Goal: Task Accomplishment & Management: Complete application form

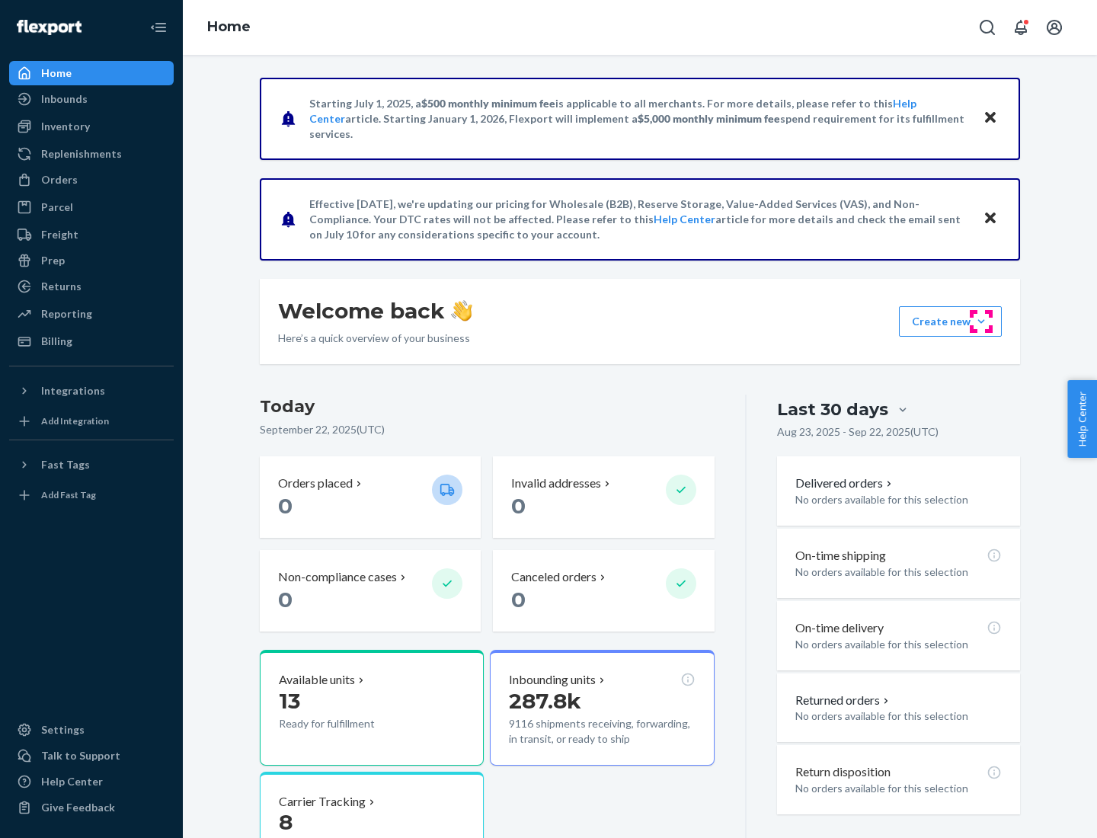
click at [981, 321] on button "Create new Create new inbound Create new order Create new product" at bounding box center [950, 321] width 103 height 30
click at [91, 99] on div "Inbounds" at bounding box center [91, 98] width 161 height 21
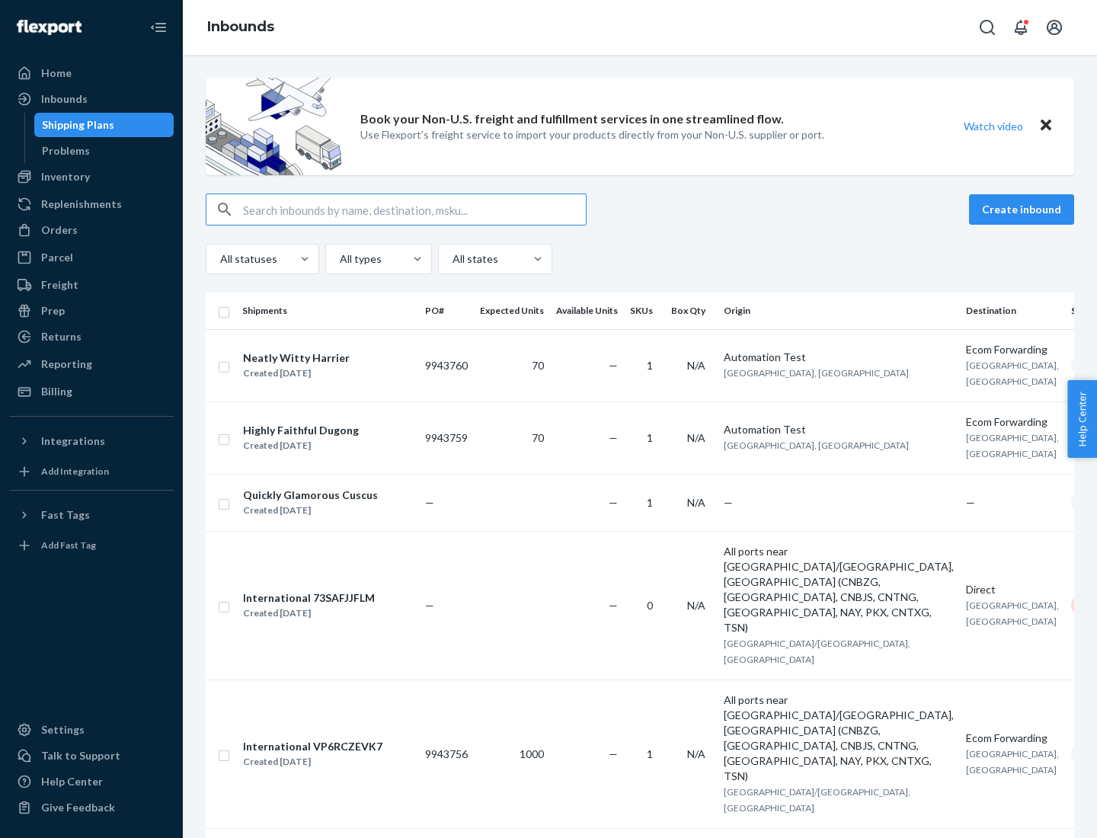
click at [1024, 209] on button "Create inbound" at bounding box center [1021, 209] width 105 height 30
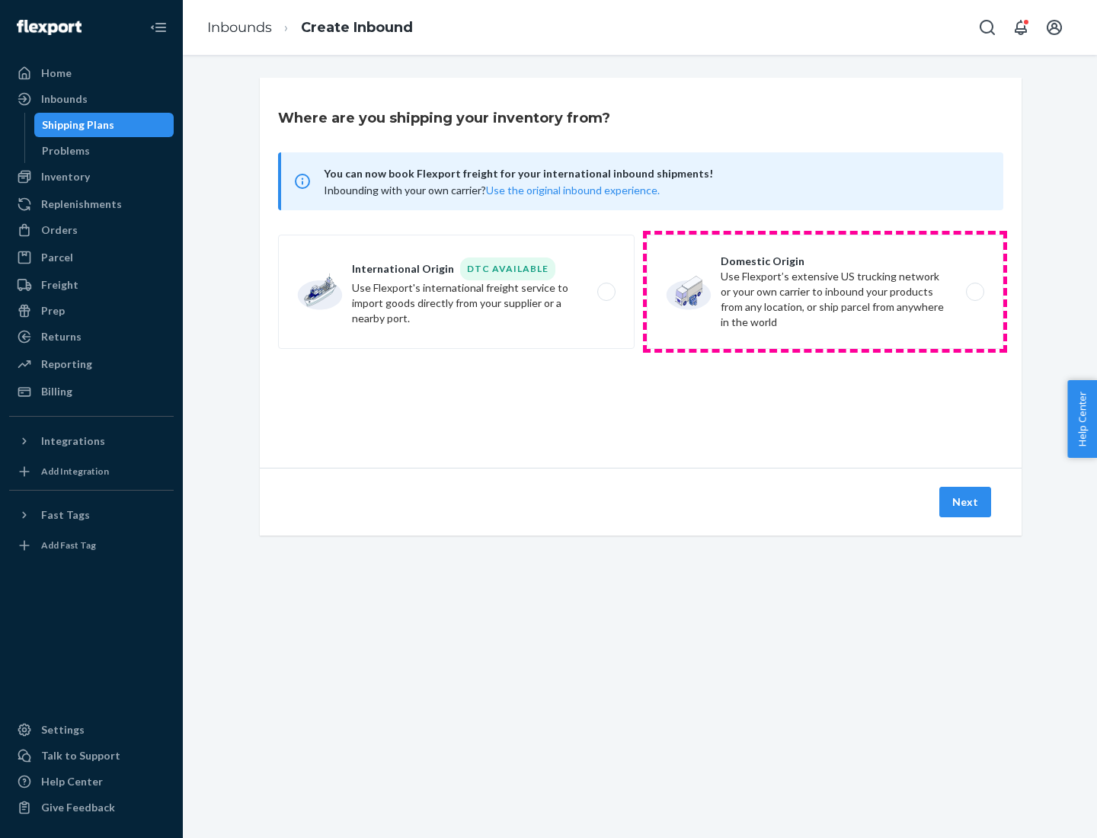
click at [825, 292] on label "Domestic Origin Use Flexport’s extensive US trucking network or your own carrie…" at bounding box center [825, 292] width 356 height 114
click at [974, 292] on input "Domestic Origin Use Flexport’s extensive US trucking network or your own carrie…" at bounding box center [979, 292] width 10 height 10
radio input "true"
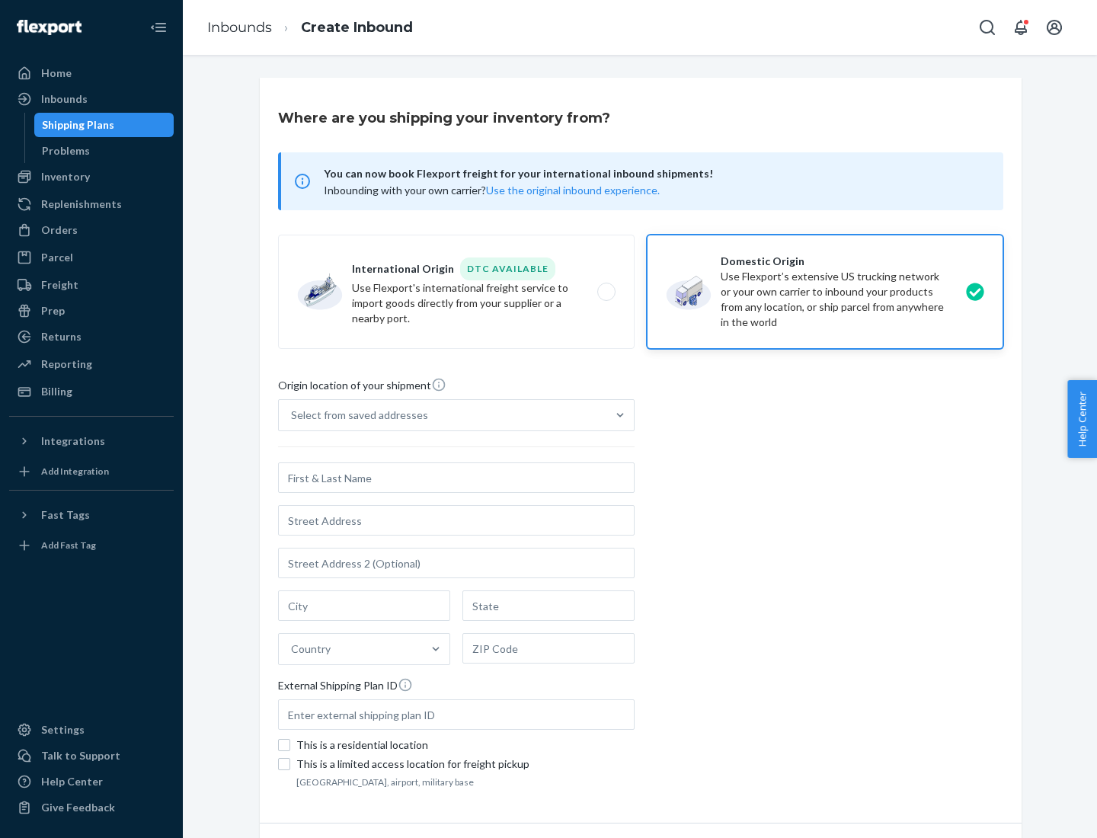
click at [356, 415] on div "Select from saved addresses" at bounding box center [359, 414] width 137 height 15
click at [292, 415] on input "Select from saved addresses" at bounding box center [292, 414] width 2 height 15
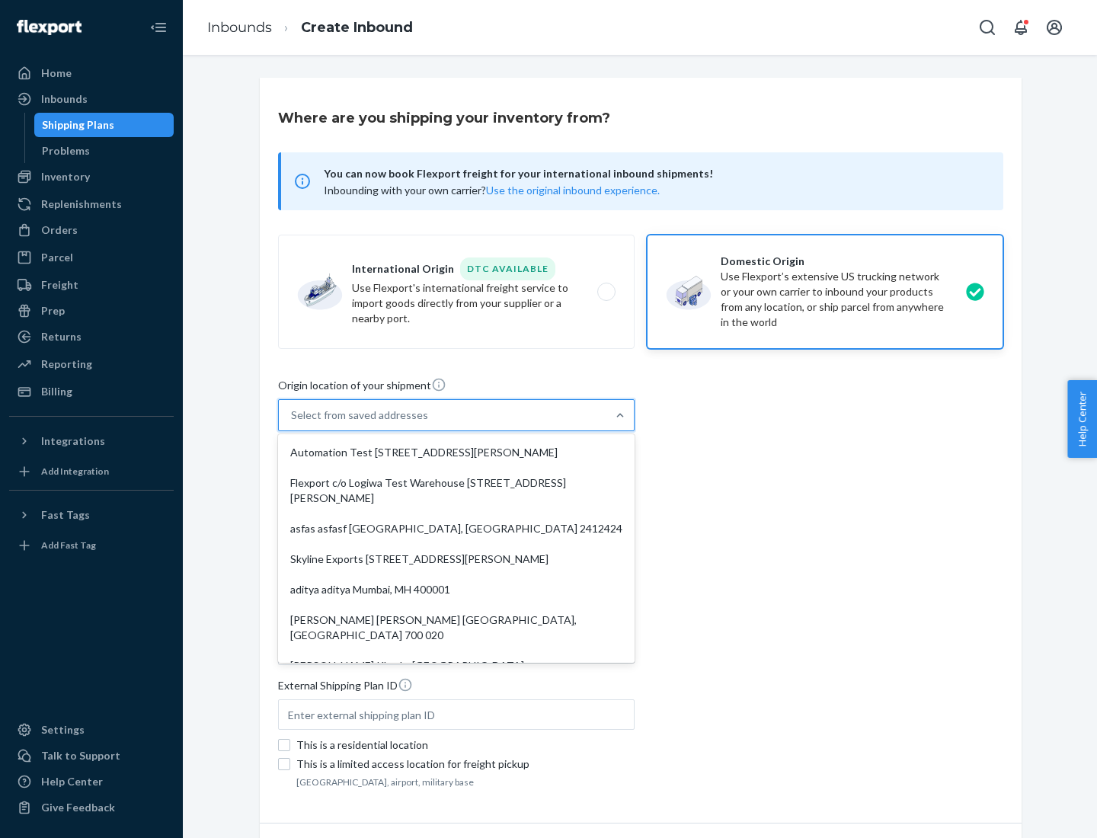
scroll to position [6, 0]
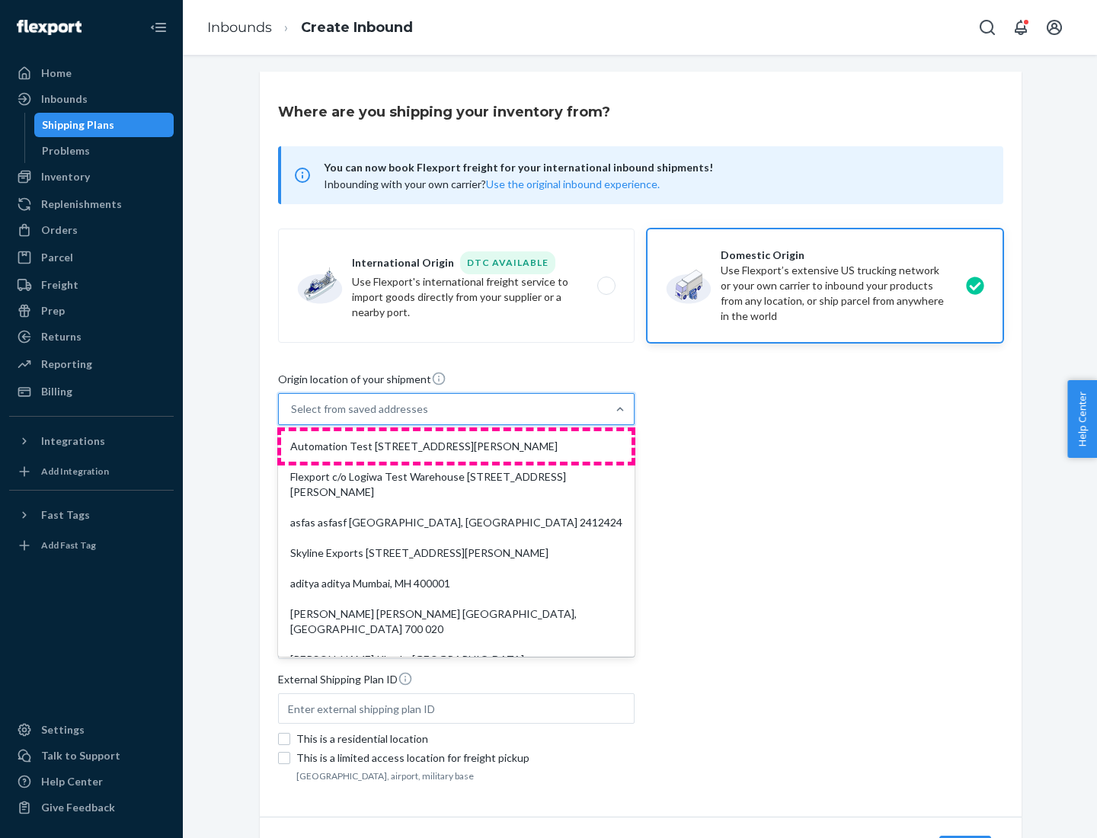
click at [456, 446] on div "Automation Test [STREET_ADDRESS][PERSON_NAME]" at bounding box center [456, 446] width 350 height 30
click at [292, 417] on input "option Automation Test [STREET_ADDRESS][PERSON_NAME]. 9 results available. Use …" at bounding box center [292, 408] width 2 height 15
type input "Automation Test"
type input "9th Floor"
type input "[GEOGRAPHIC_DATA]"
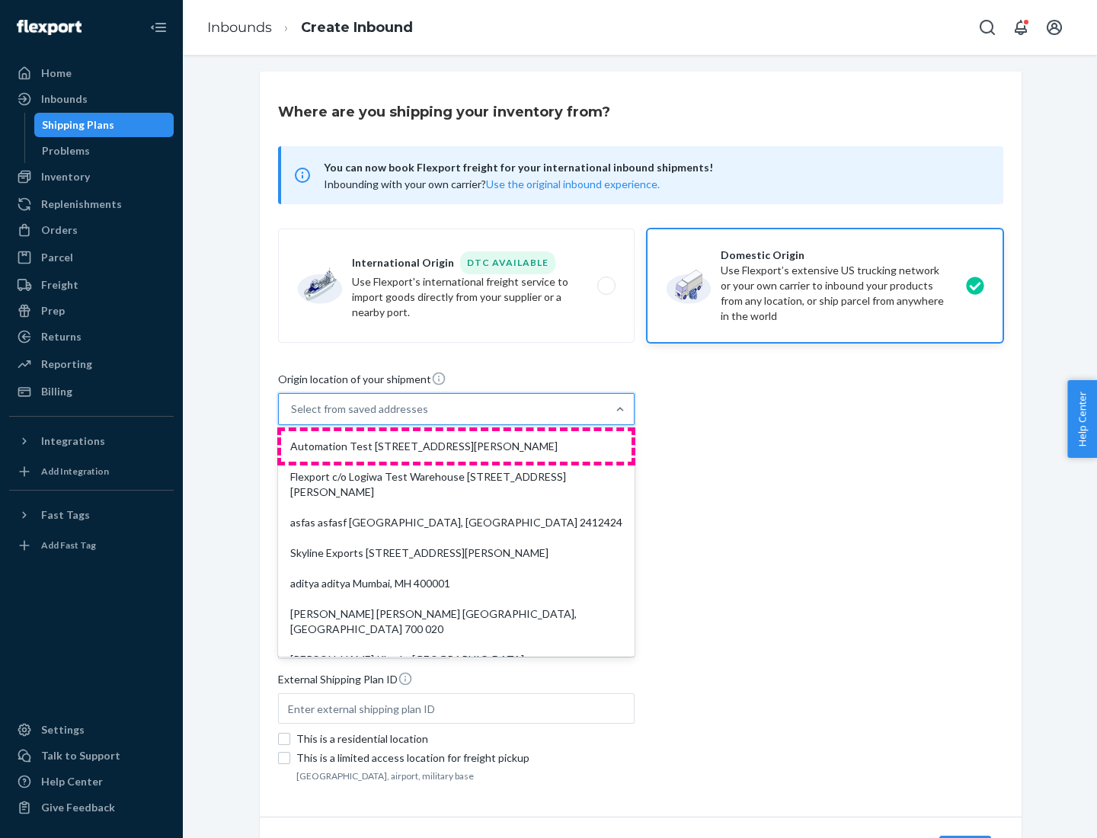
type input "CA"
type input "94104"
type input "[STREET_ADDRESS][PERSON_NAME]"
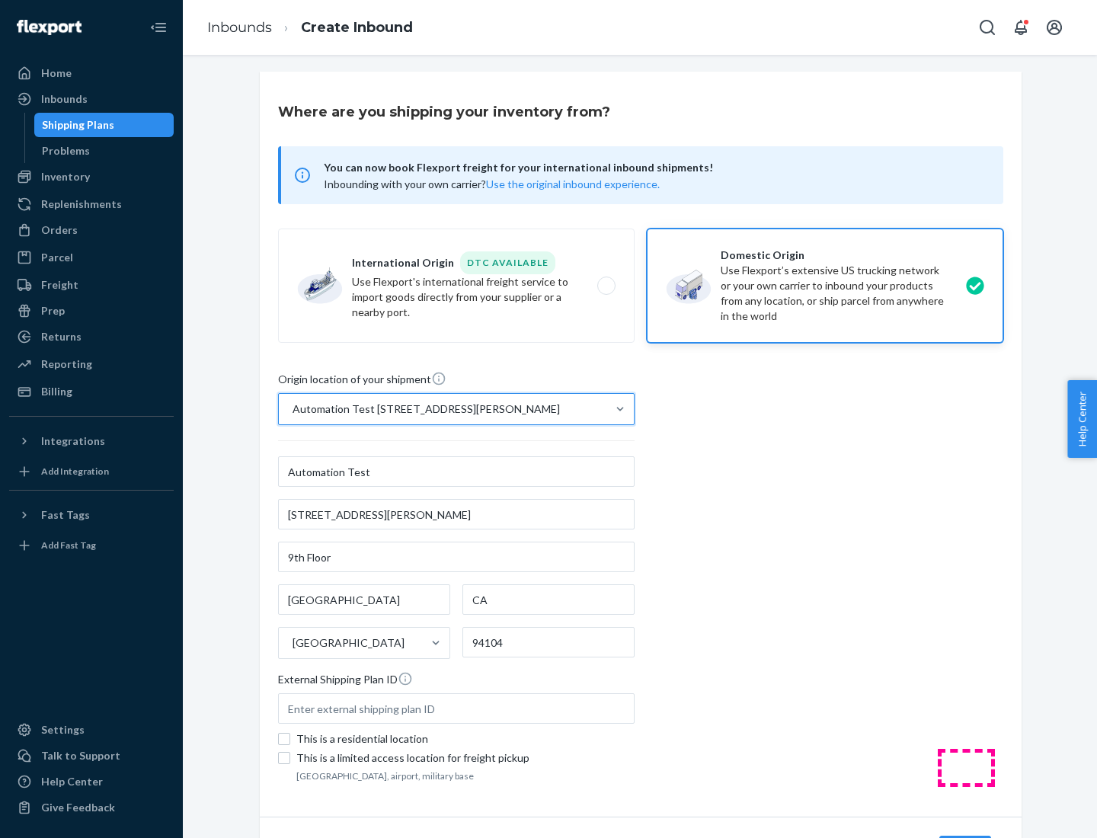
scroll to position [89, 0]
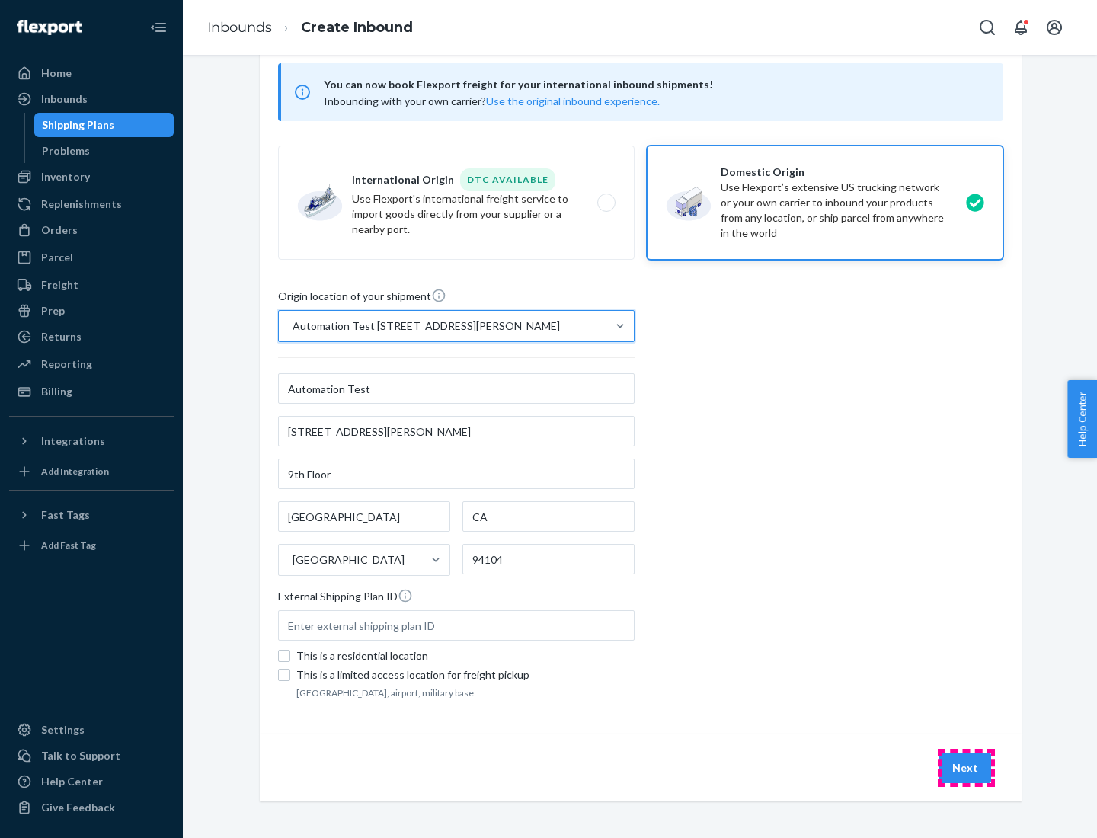
click at [966, 768] on button "Next" at bounding box center [965, 767] width 52 height 30
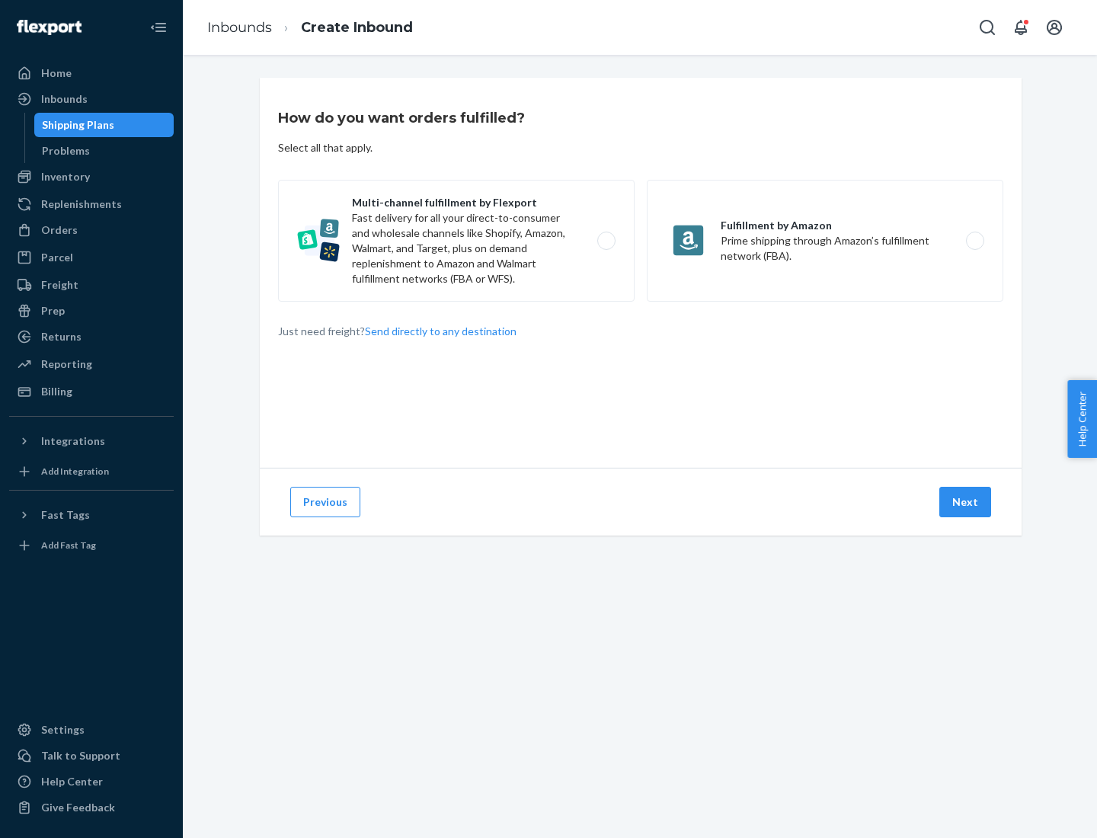
click at [456, 241] on label "Multi-channel fulfillment by Flexport Fast delivery for all your direct-to-cons…" at bounding box center [456, 241] width 356 height 122
click at [605, 241] on input "Multi-channel fulfillment by Flexport Fast delivery for all your direct-to-cons…" at bounding box center [610, 241] width 10 height 10
radio input "true"
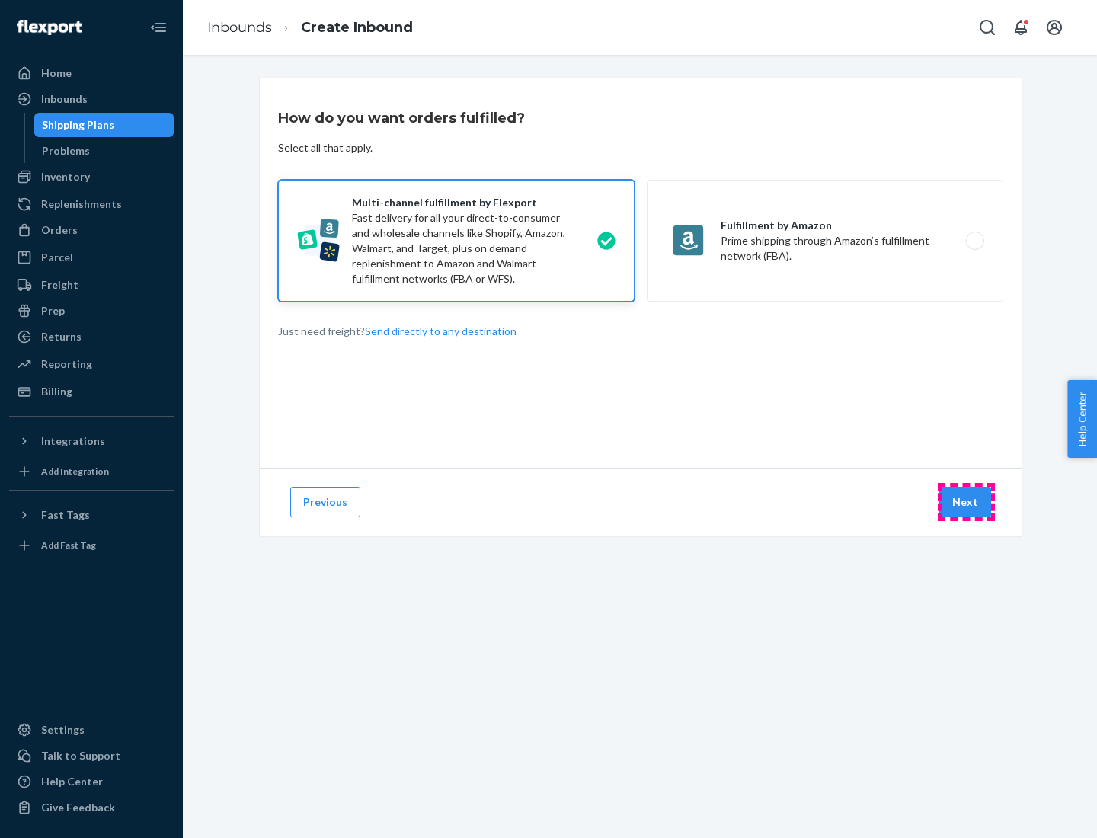
click at [966, 502] on button "Next" at bounding box center [965, 502] width 52 height 30
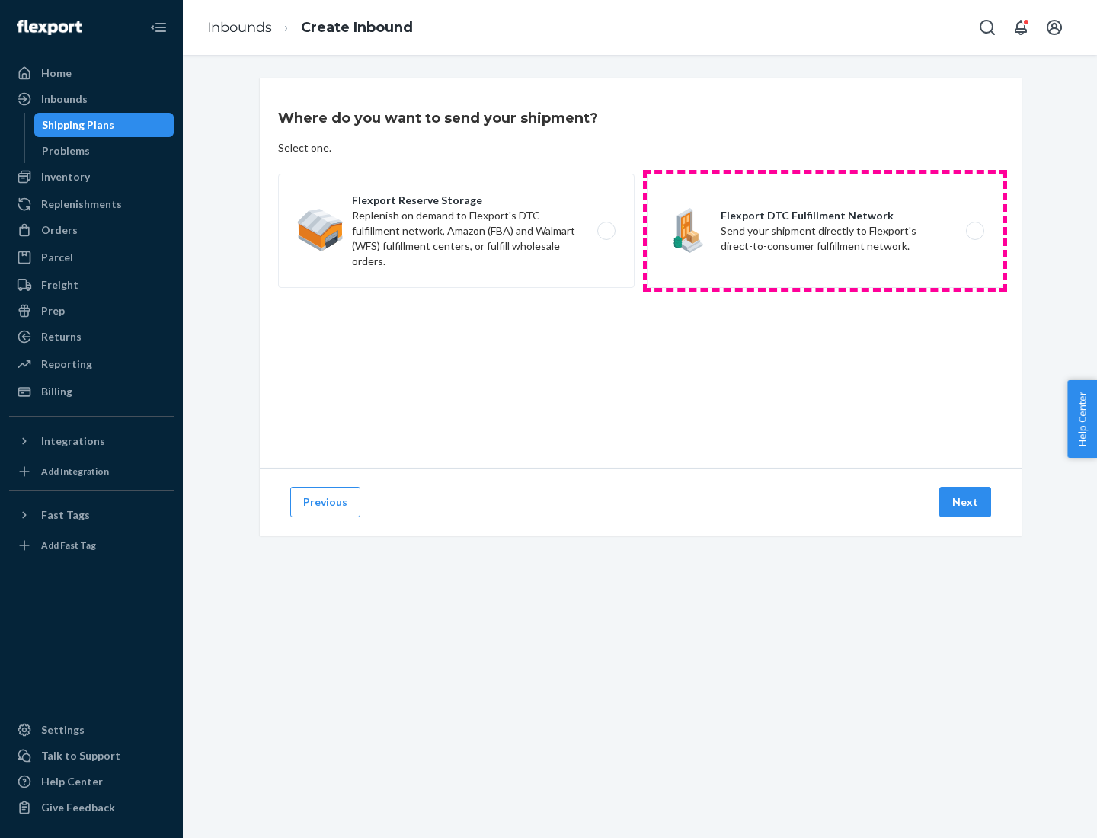
click at [825, 231] on label "Flexport DTC Fulfillment Network Send your shipment directly to Flexport's dire…" at bounding box center [825, 231] width 356 height 114
click at [974, 231] on input "Flexport DTC Fulfillment Network Send your shipment directly to Flexport's dire…" at bounding box center [979, 231] width 10 height 10
radio input "true"
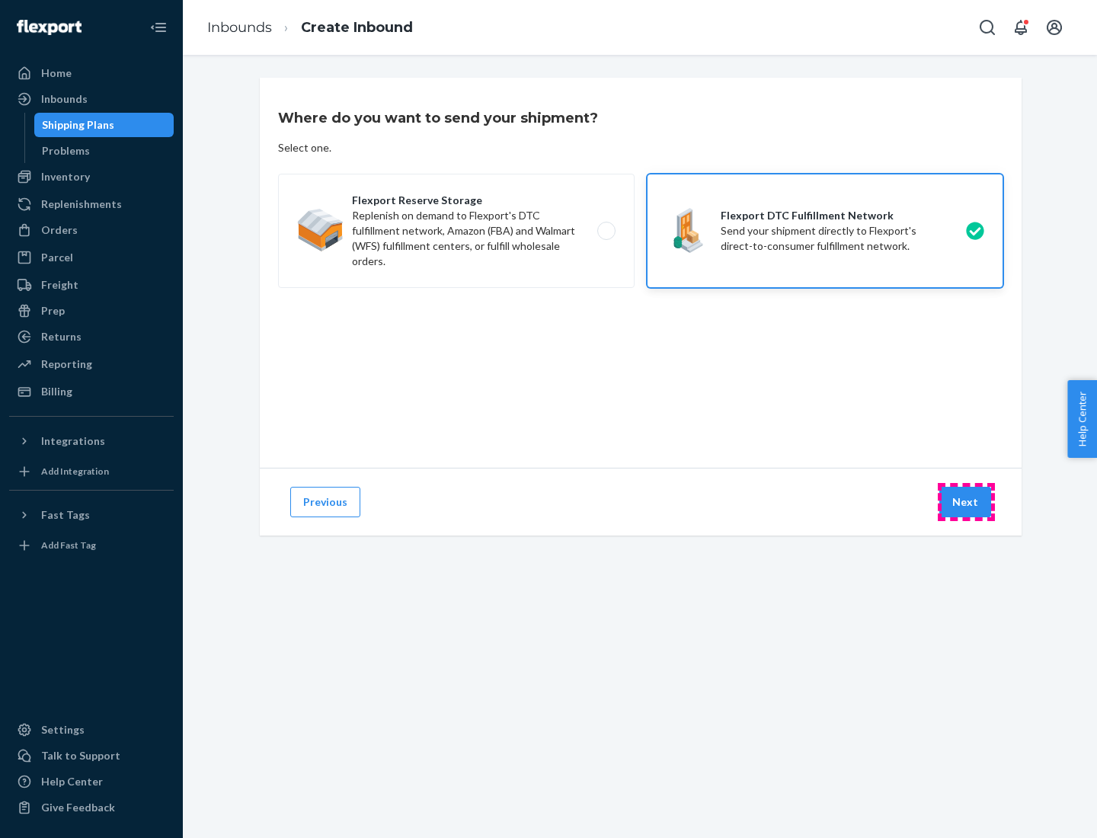
click at [966, 502] on button "Next" at bounding box center [965, 502] width 52 height 30
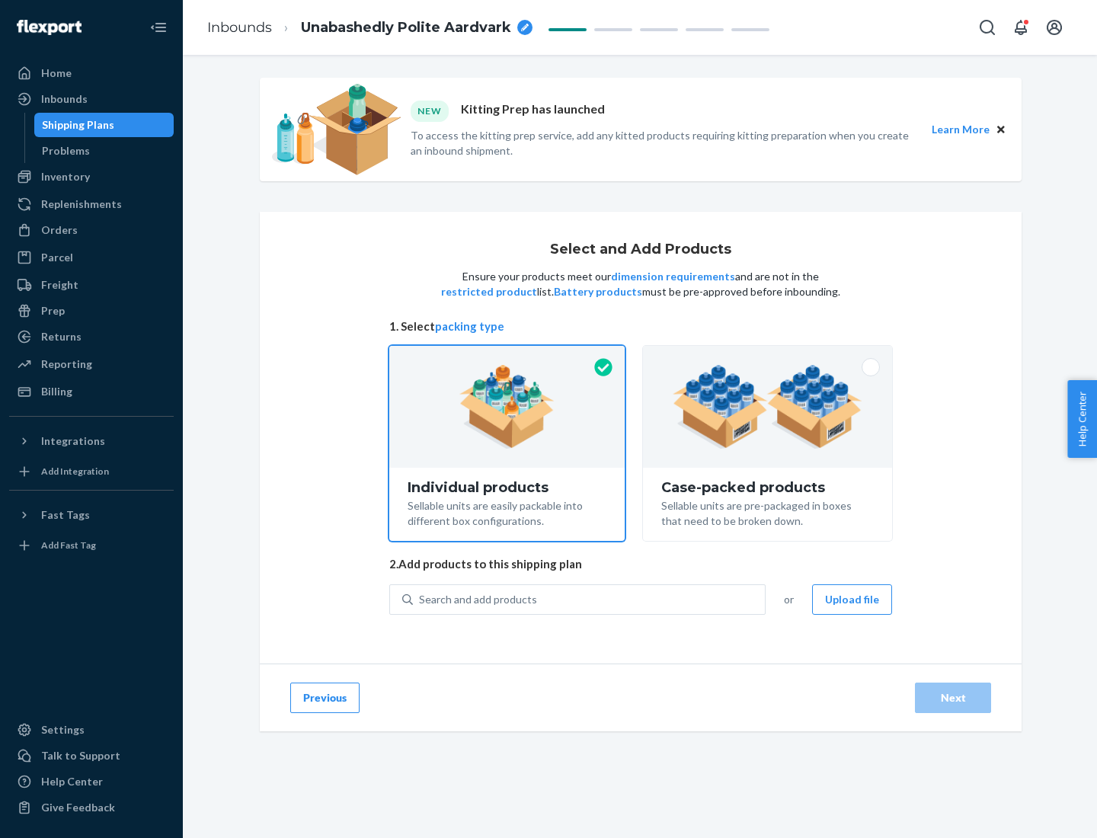
click at [768, 407] on img at bounding box center [767, 407] width 190 height 84
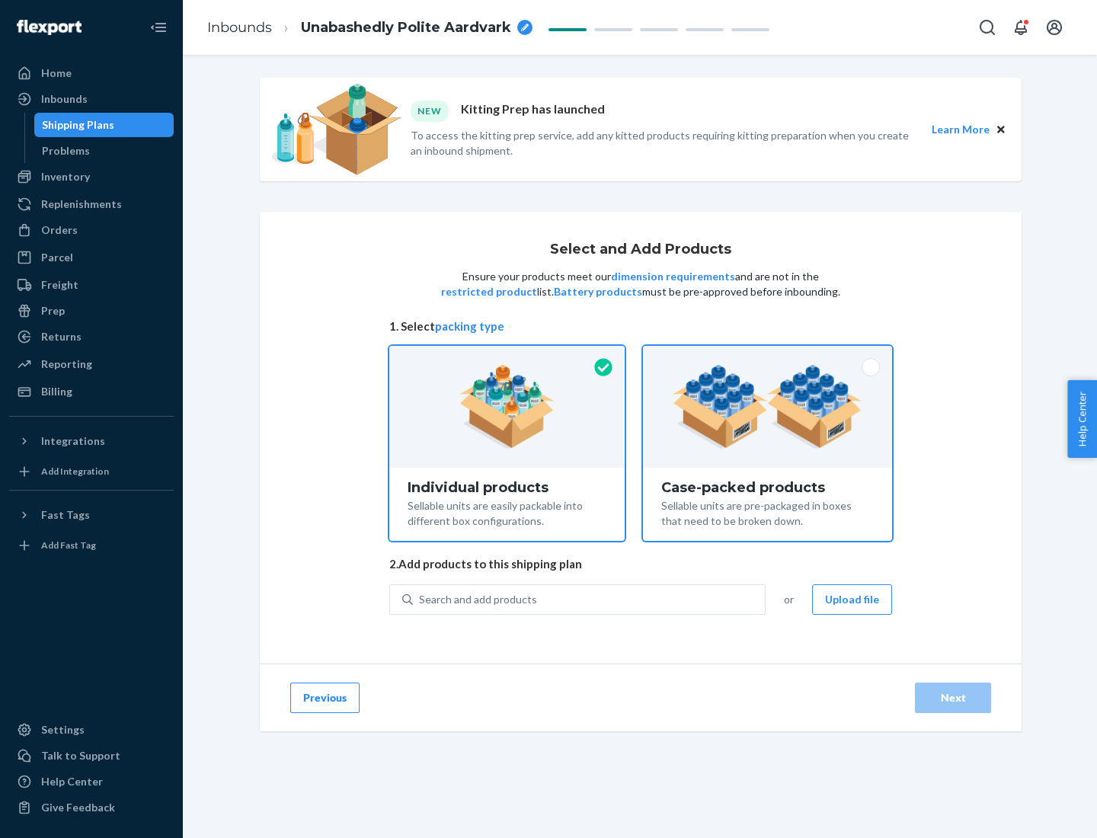
click at [768, 356] on input "Case-packed products Sellable units are pre-packaged in boxes that need to be b…" at bounding box center [767, 351] width 10 height 10
radio input "true"
radio input "false"
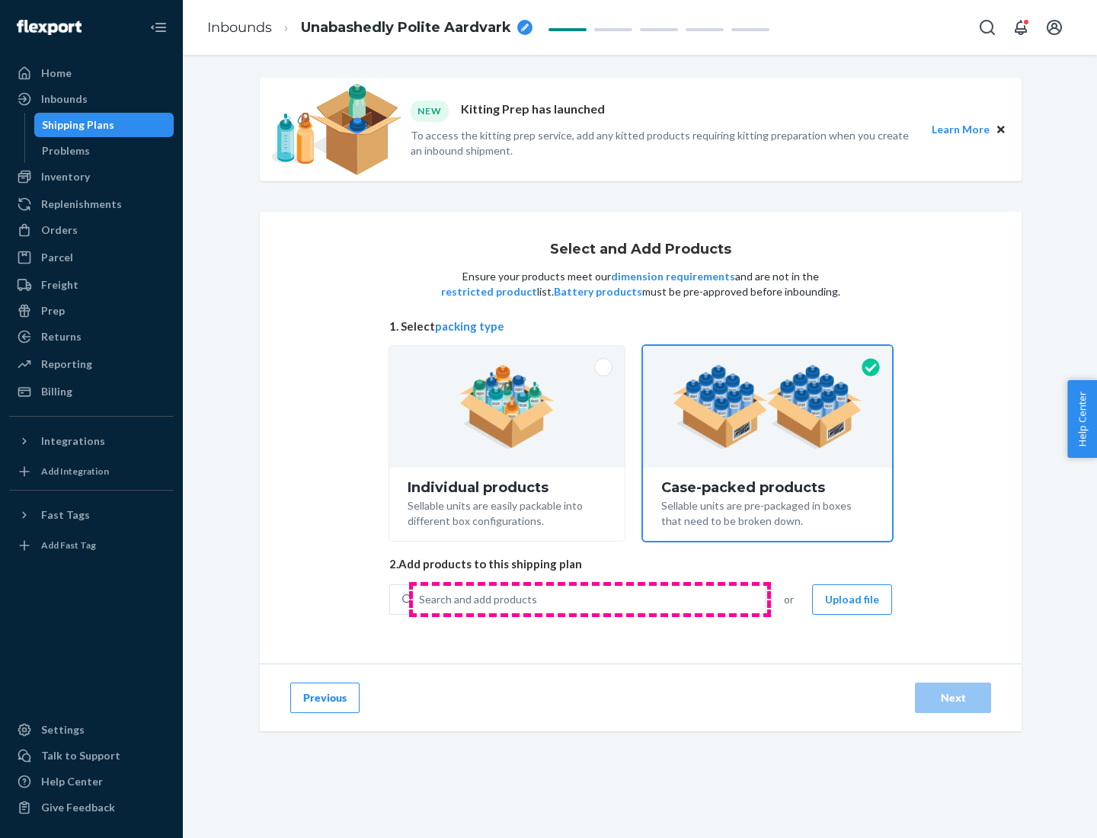
click at [589, 599] on div "Search and add products" at bounding box center [589, 599] width 352 height 27
click at [420, 599] on input "Search and add products" at bounding box center [420, 599] width 2 height 15
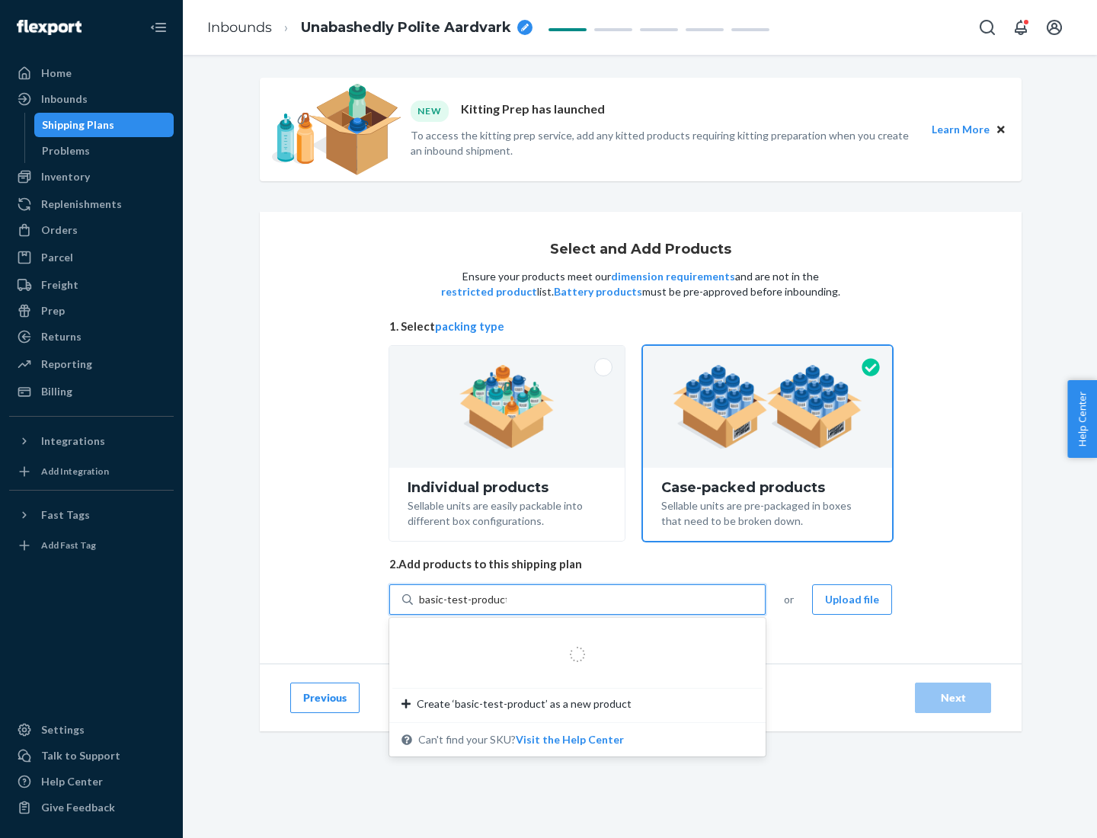
type input "basic-test-product-1"
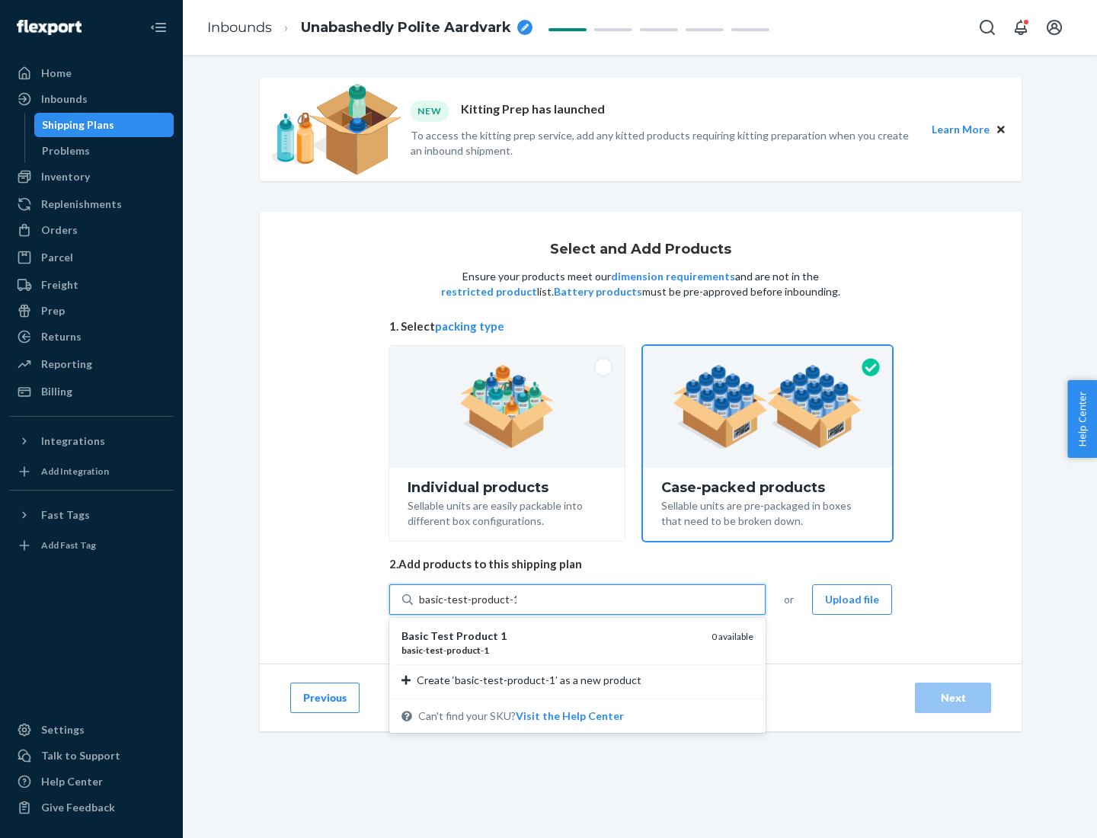
click at [551, 650] on div "basic - test - product - 1" at bounding box center [550, 650] width 298 height 13
click at [516, 607] on input "basic-test-product-1" at bounding box center [467, 599] width 97 height 15
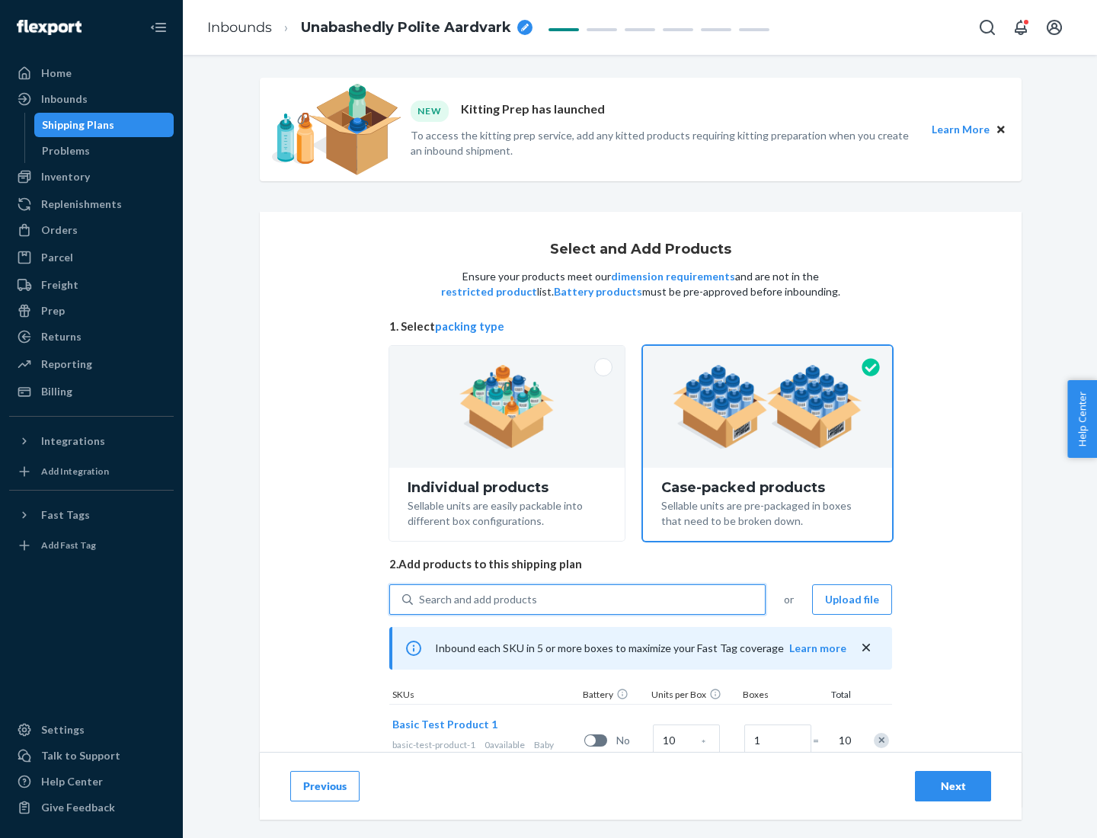
scroll to position [55, 0]
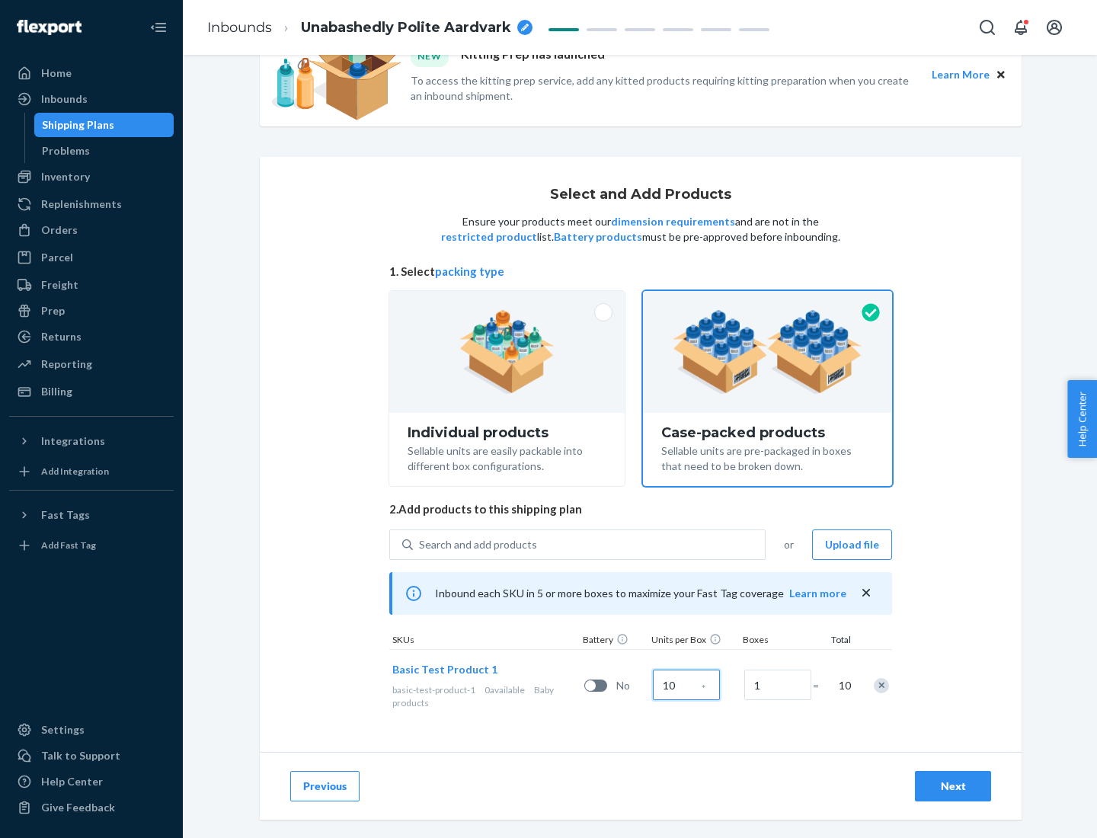
type input "10"
type input "7"
click at [953, 786] on div "Next" at bounding box center [953, 785] width 50 height 15
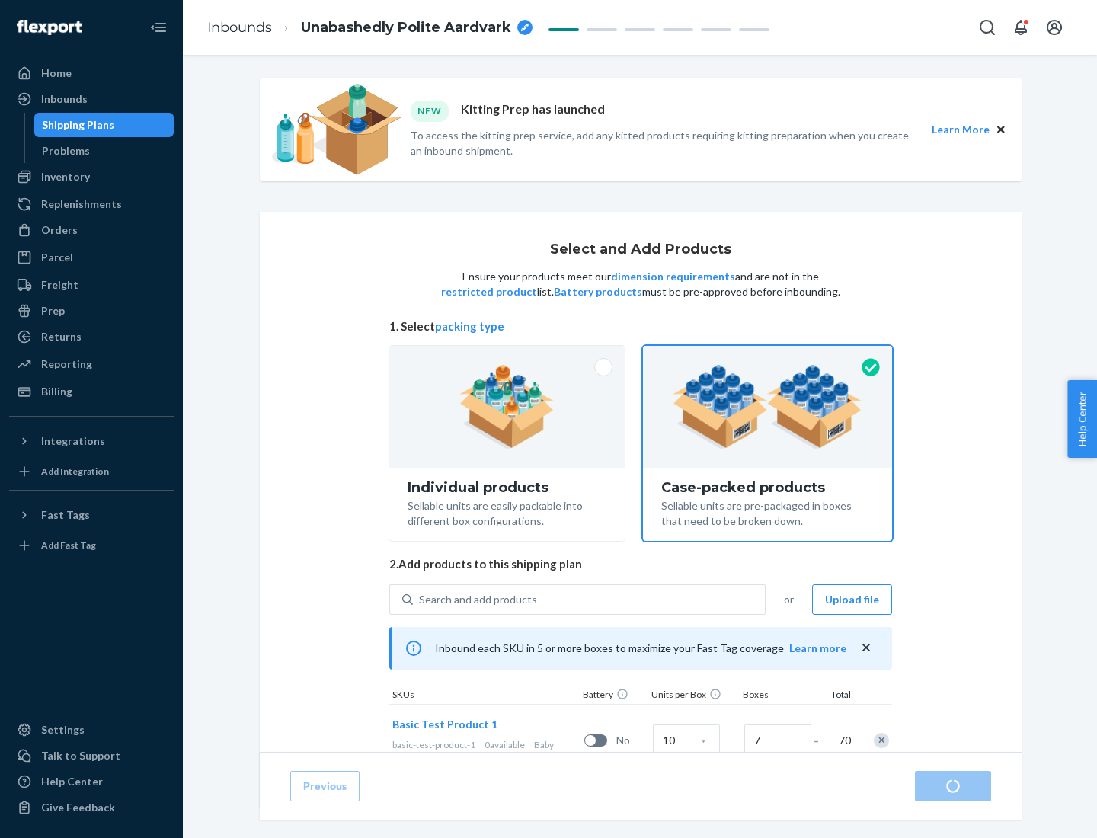
radio input "true"
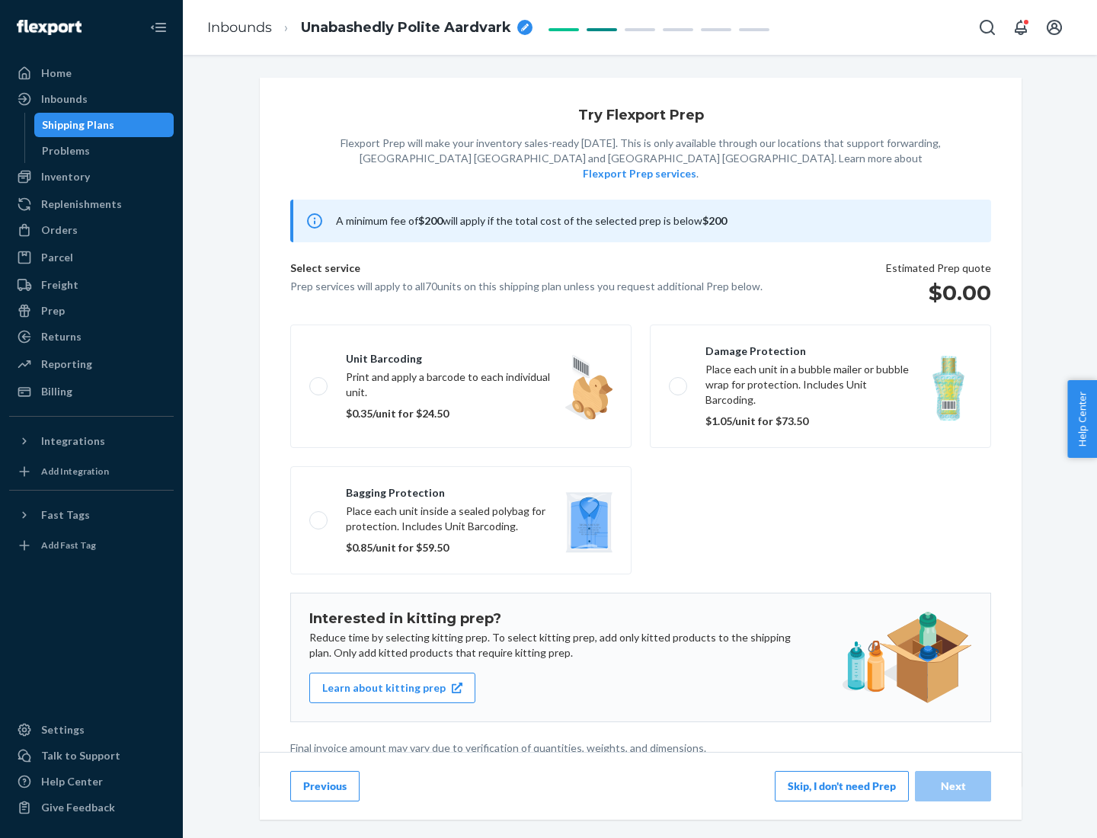
scroll to position [4, 0]
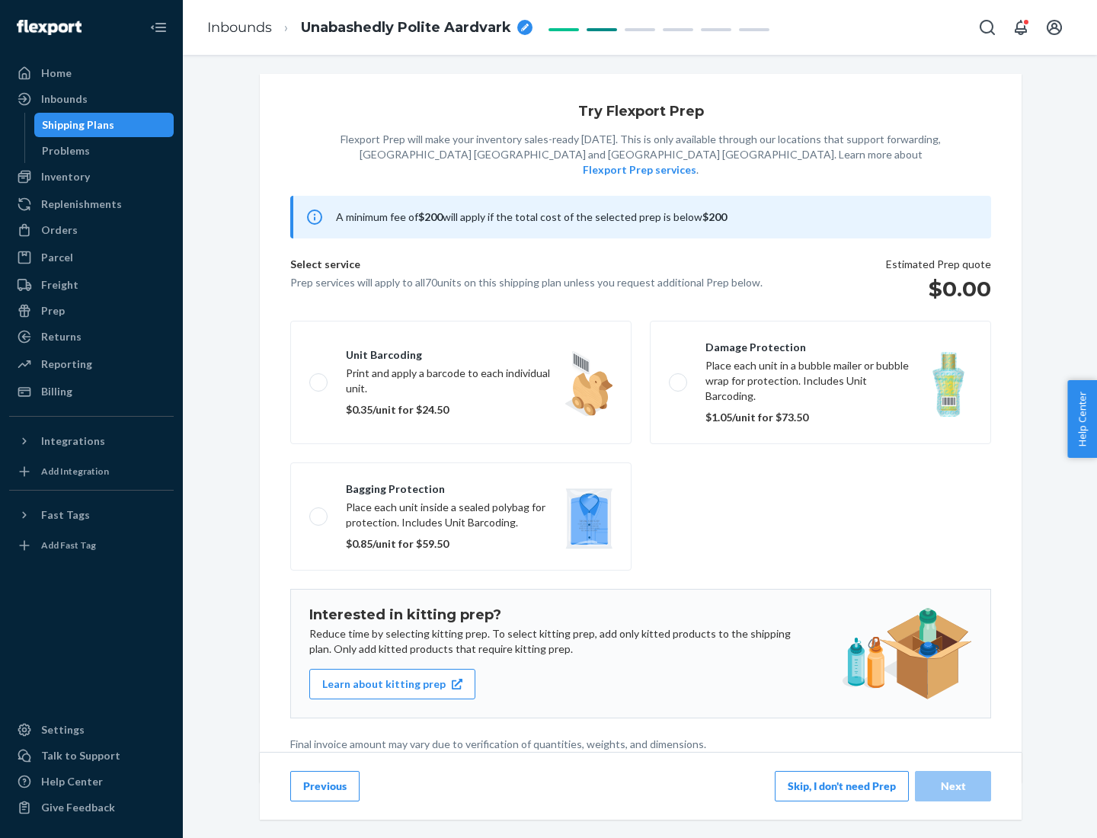
click at [461, 485] on label "Bagging protection Place each unit inside a sealed polybag for protection. Incl…" at bounding box center [460, 516] width 341 height 108
click at [319, 511] on input "Bagging protection Place each unit inside a sealed polybag for protection. Incl…" at bounding box center [314, 516] width 10 height 10
checkbox input "true"
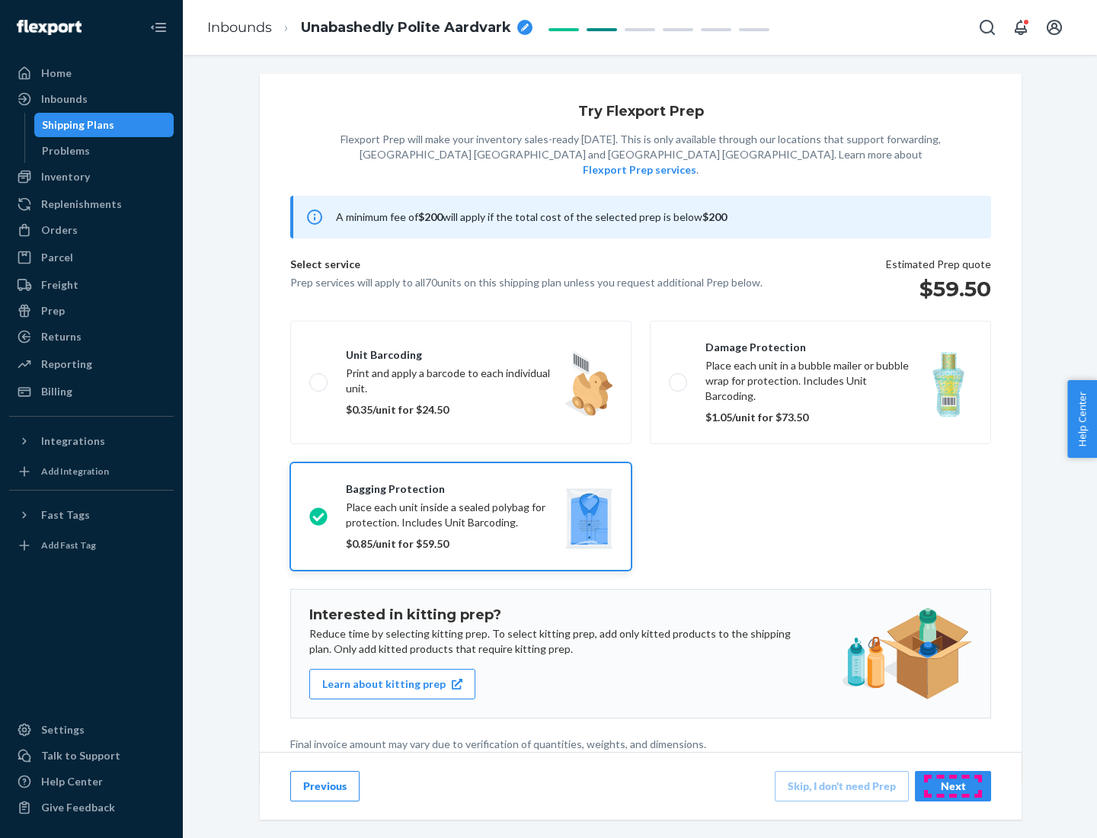
click at [953, 785] on div "Next" at bounding box center [953, 785] width 50 height 15
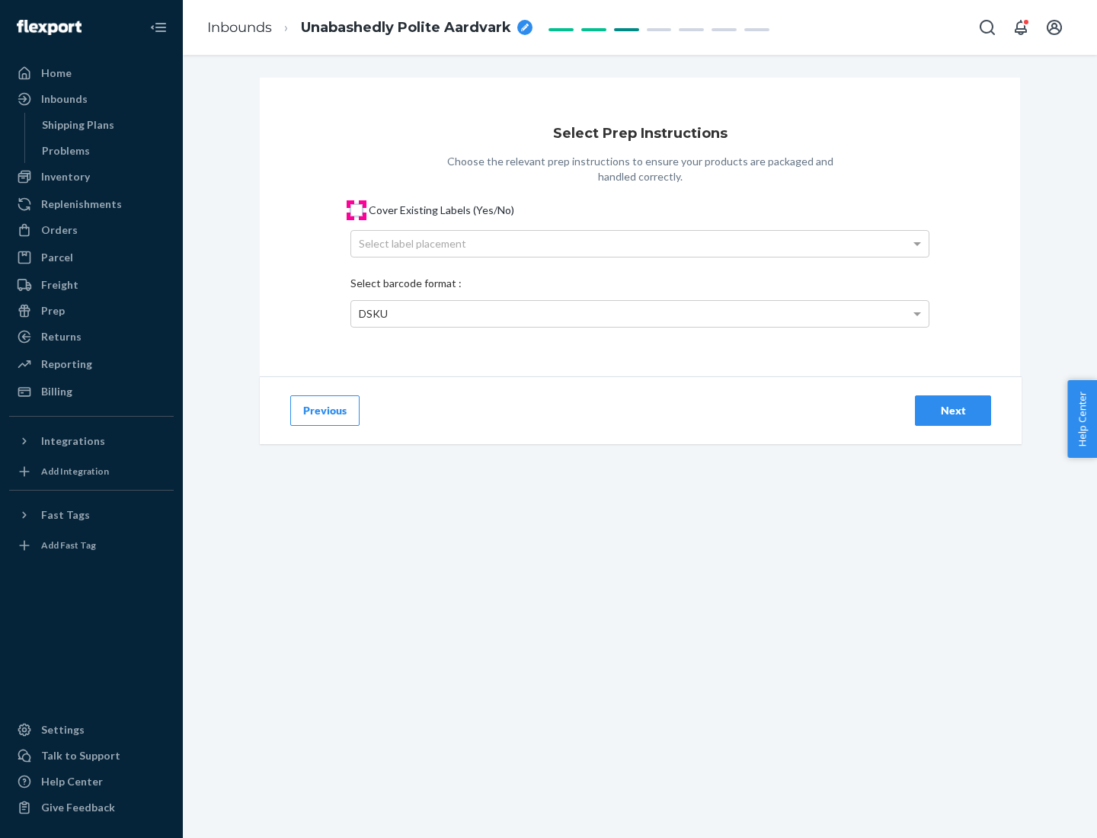
click at [356, 209] on input "Cover Existing Labels (Yes/No)" at bounding box center [356, 210] width 12 height 12
checkbox input "true"
click at [640, 243] on div "Select label placement" at bounding box center [639, 244] width 577 height 26
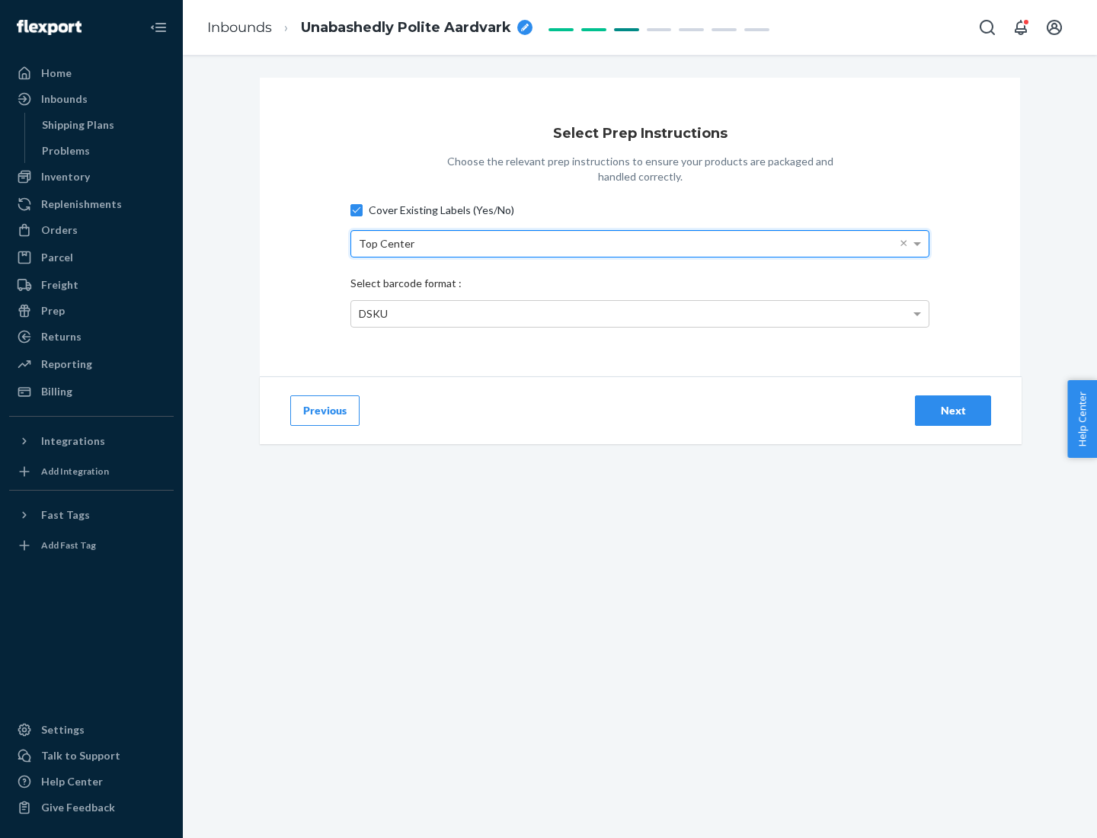
click at [640, 313] on div "DSKU" at bounding box center [639, 314] width 577 height 26
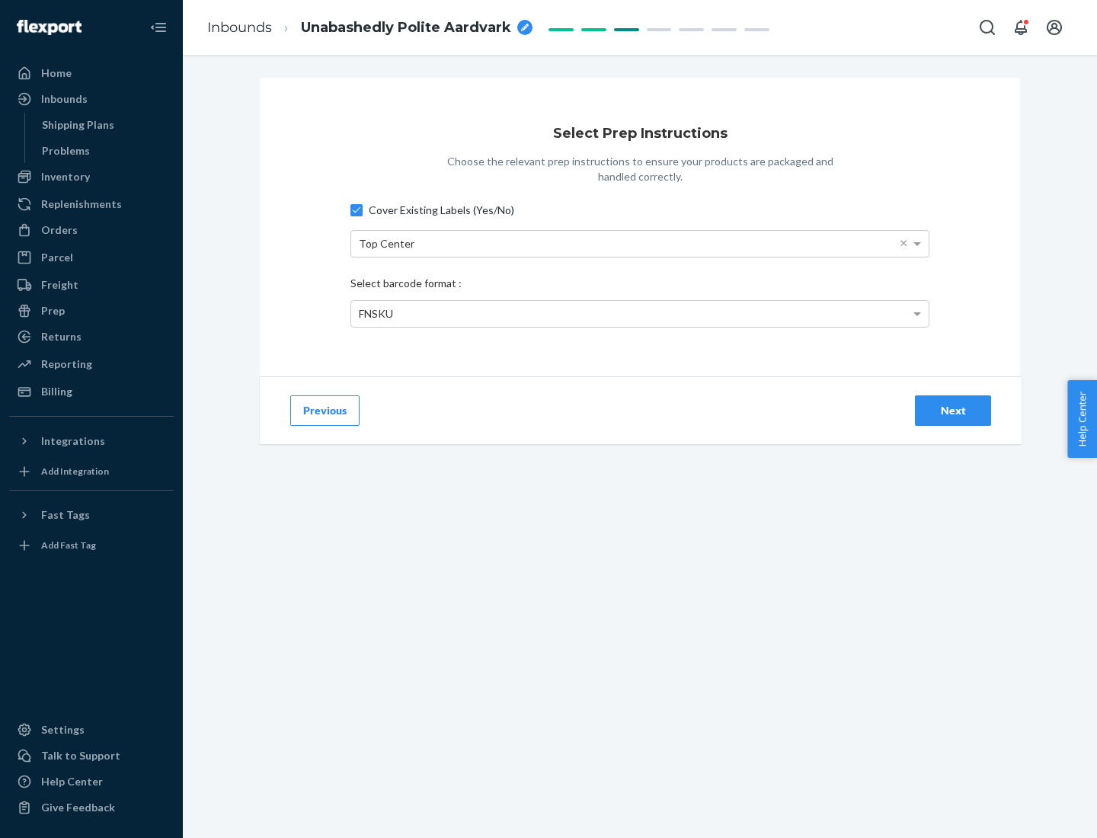
click at [953, 410] on div "Next" at bounding box center [953, 410] width 50 height 15
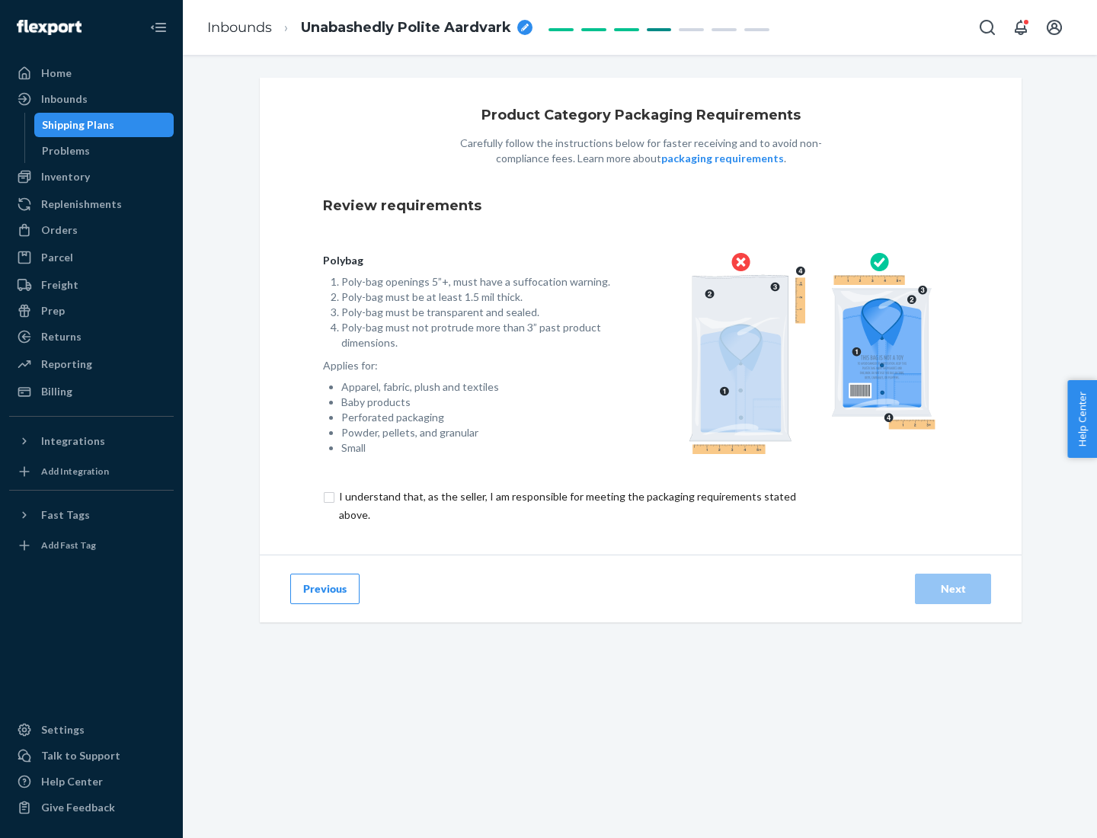
click at [566, 505] on input "checkbox" at bounding box center [576, 505] width 506 height 37
checkbox input "true"
click at [953, 588] on div "Next" at bounding box center [953, 588] width 50 height 15
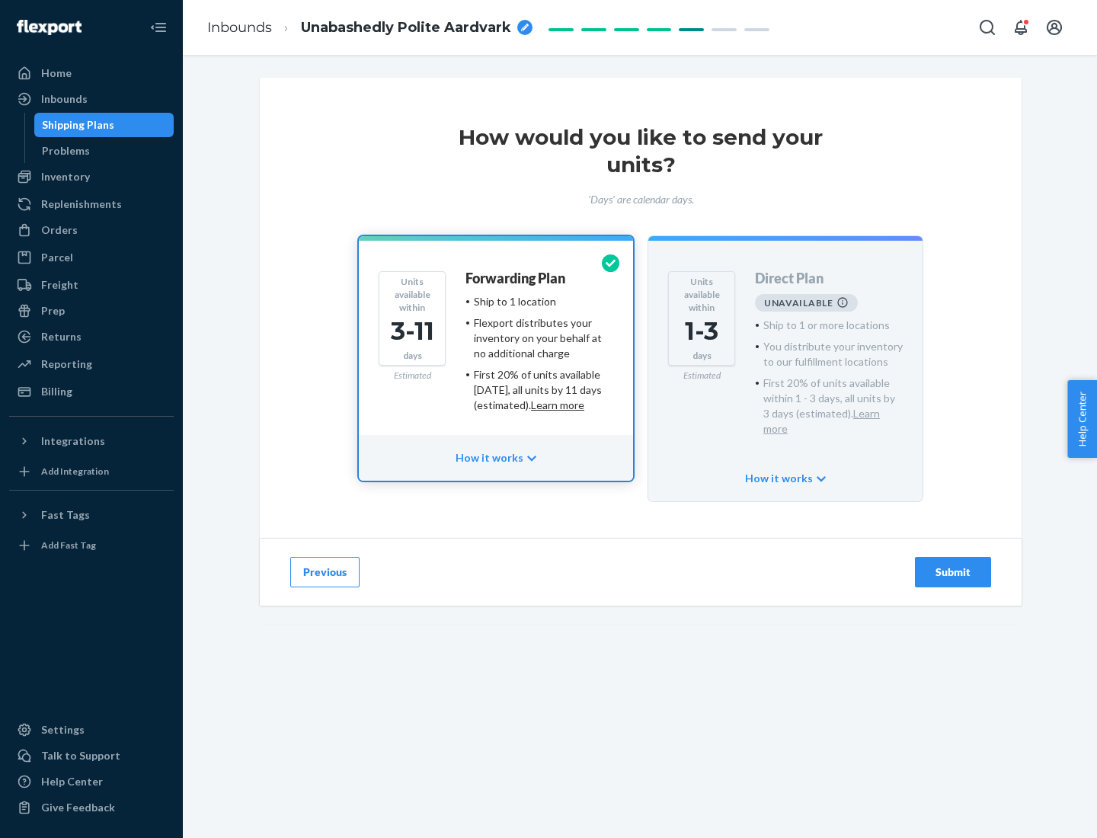
click at [516, 278] on h4 "Forwarding Plan" at bounding box center [515, 278] width 100 height 15
click at [953, 564] on div "Submit" at bounding box center [953, 571] width 50 height 15
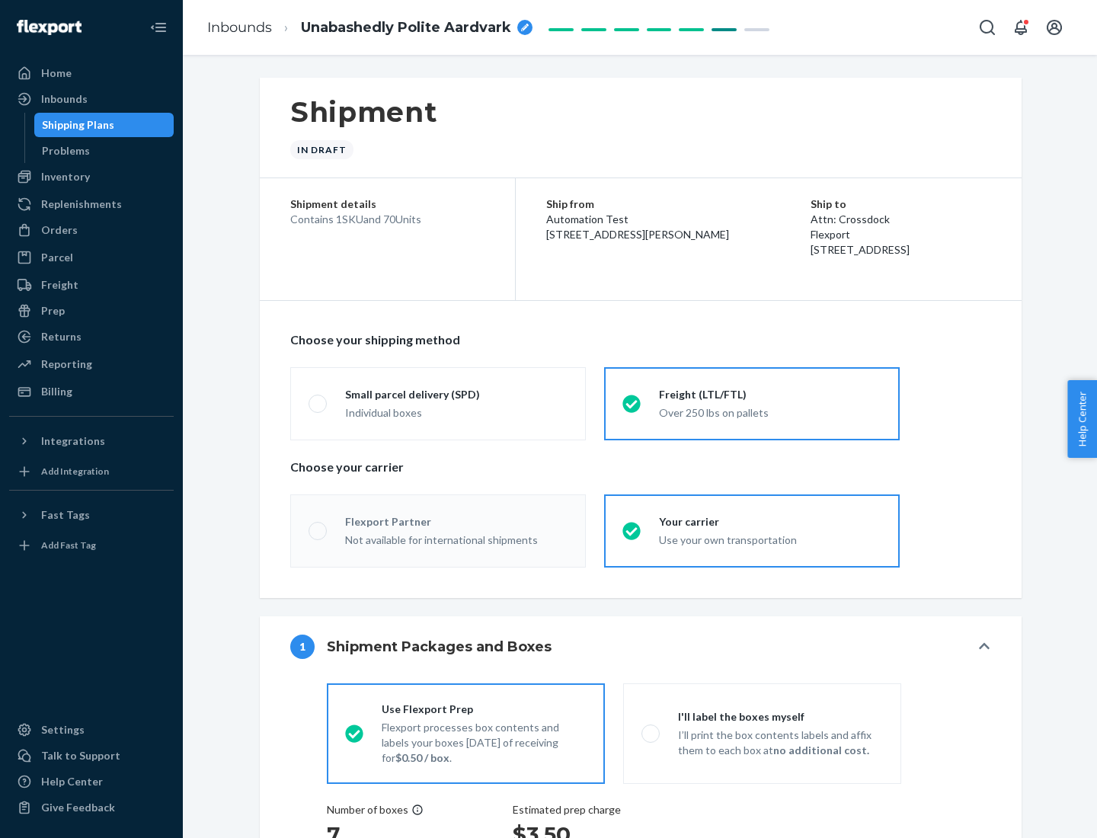
radio input "true"
radio input "false"
radio input "true"
radio input "false"
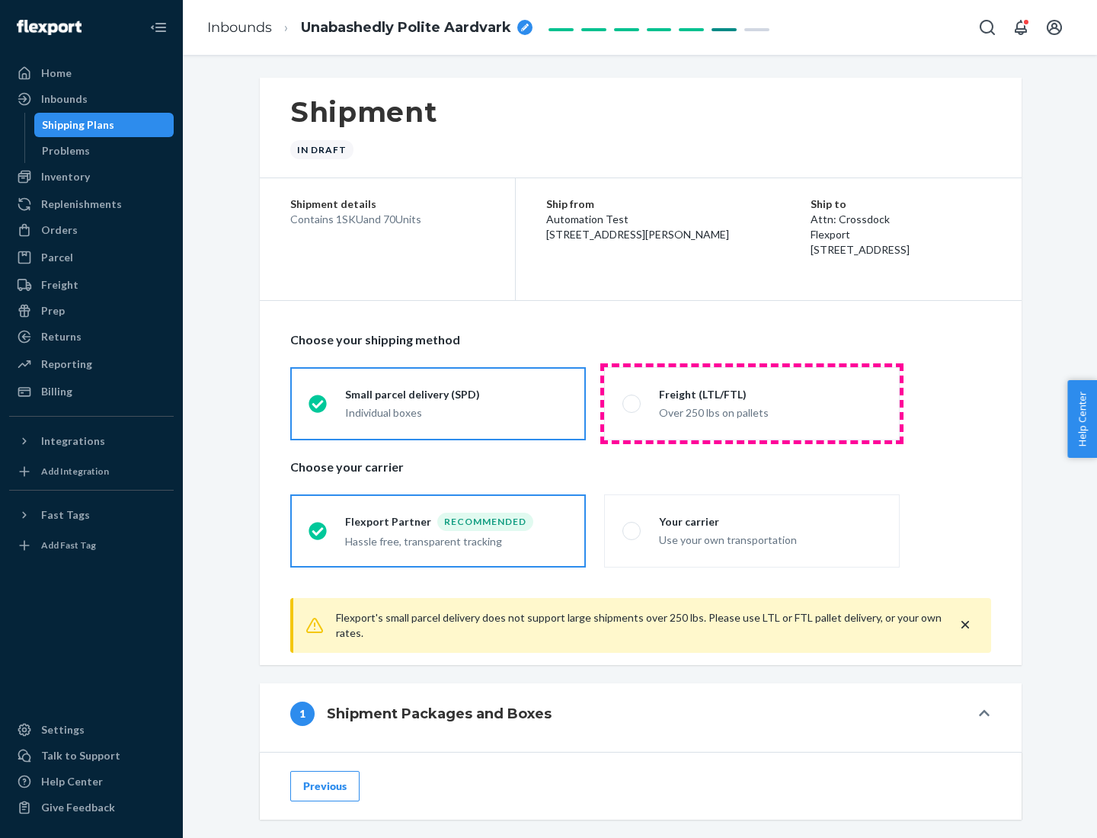
click at [752, 403] on div "Over 250 lbs on pallets" at bounding box center [770, 411] width 222 height 18
click at [632, 403] on input "Freight (LTL/FTL) Over 250 lbs on pallets" at bounding box center [627, 403] width 10 height 10
radio input "true"
radio input "false"
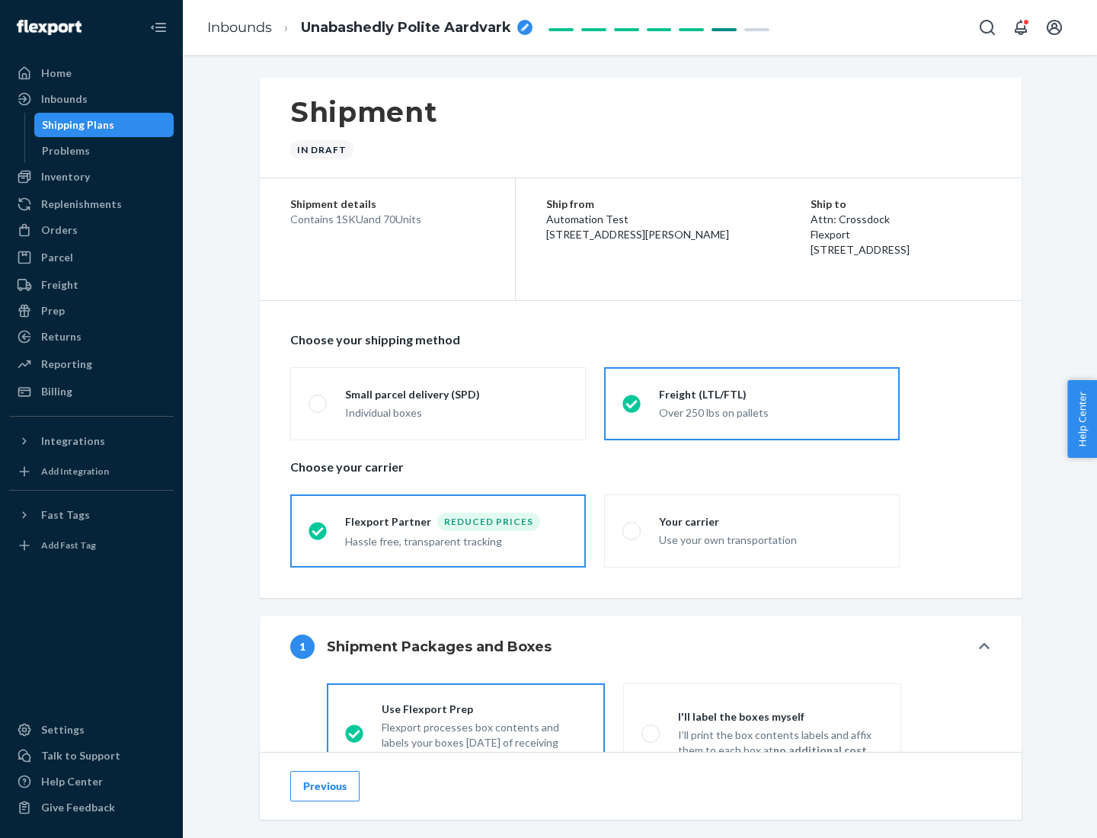
scroll to position [85, 0]
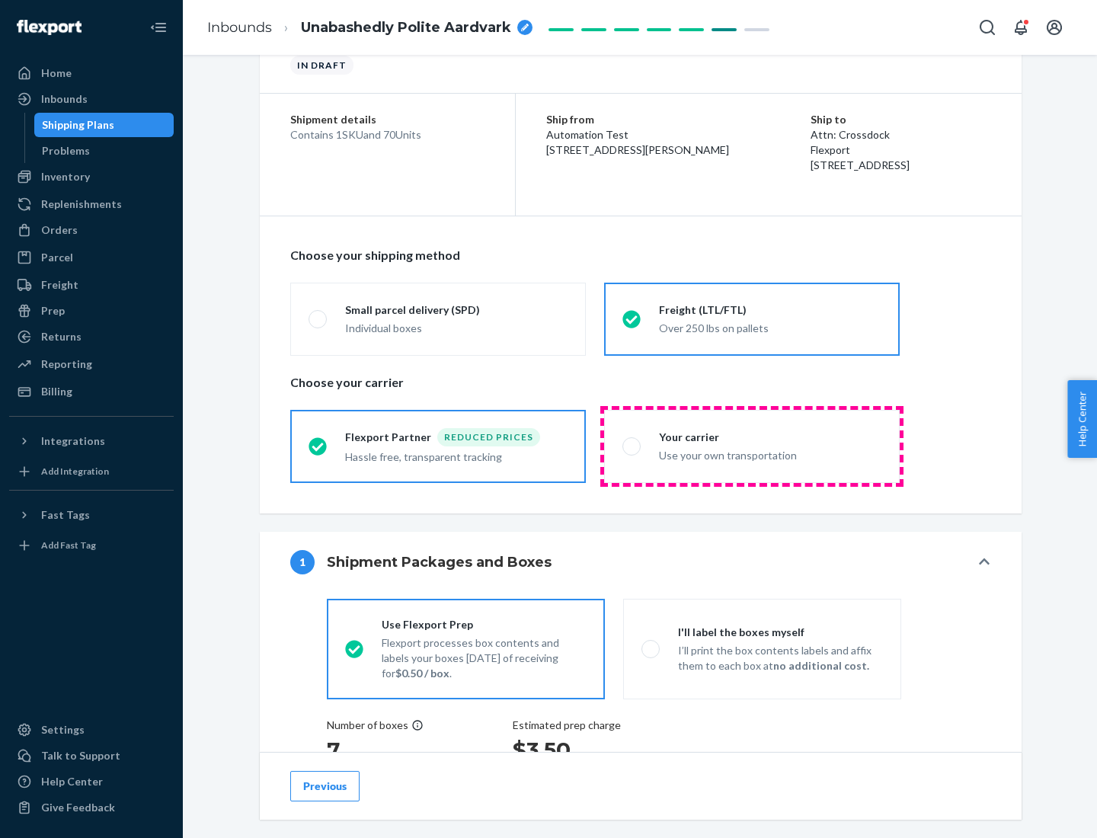
click at [752, 446] on div "Use your own transportation" at bounding box center [770, 454] width 222 height 18
click at [632, 446] on input "Your carrier Use your own transportation" at bounding box center [627, 446] width 10 height 10
radio input "true"
radio input "false"
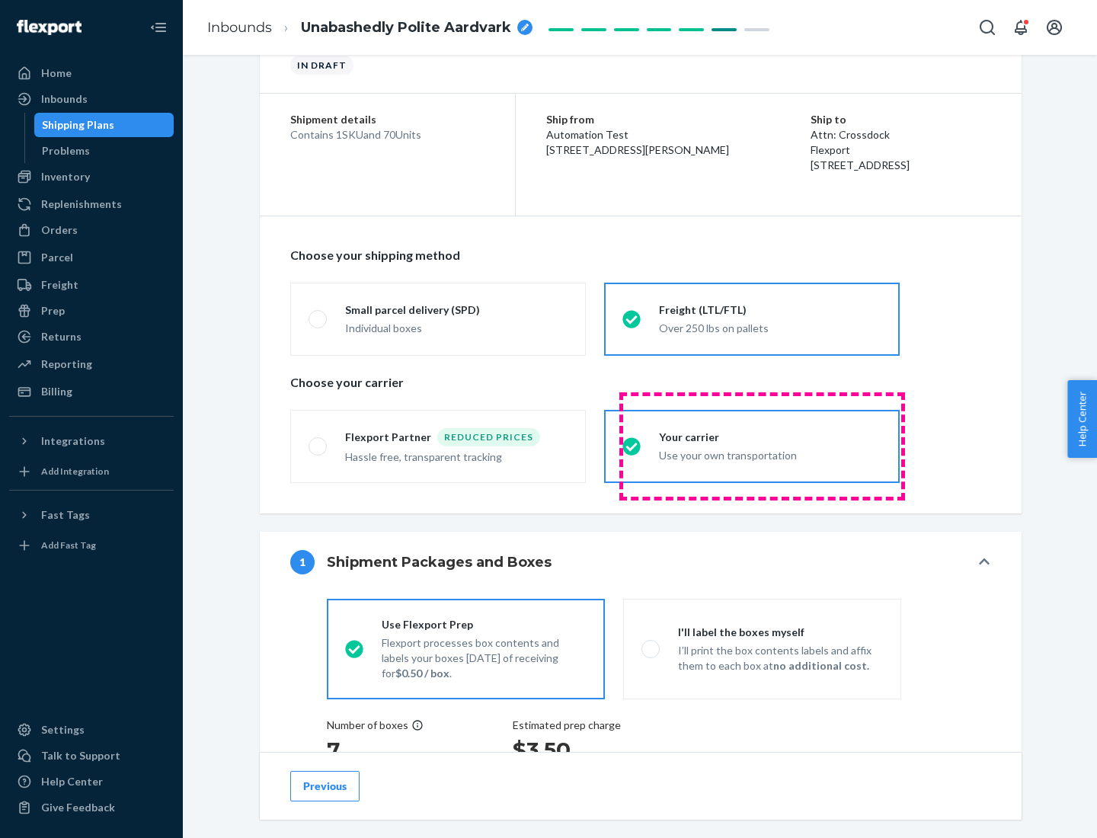
scroll to position [287, 0]
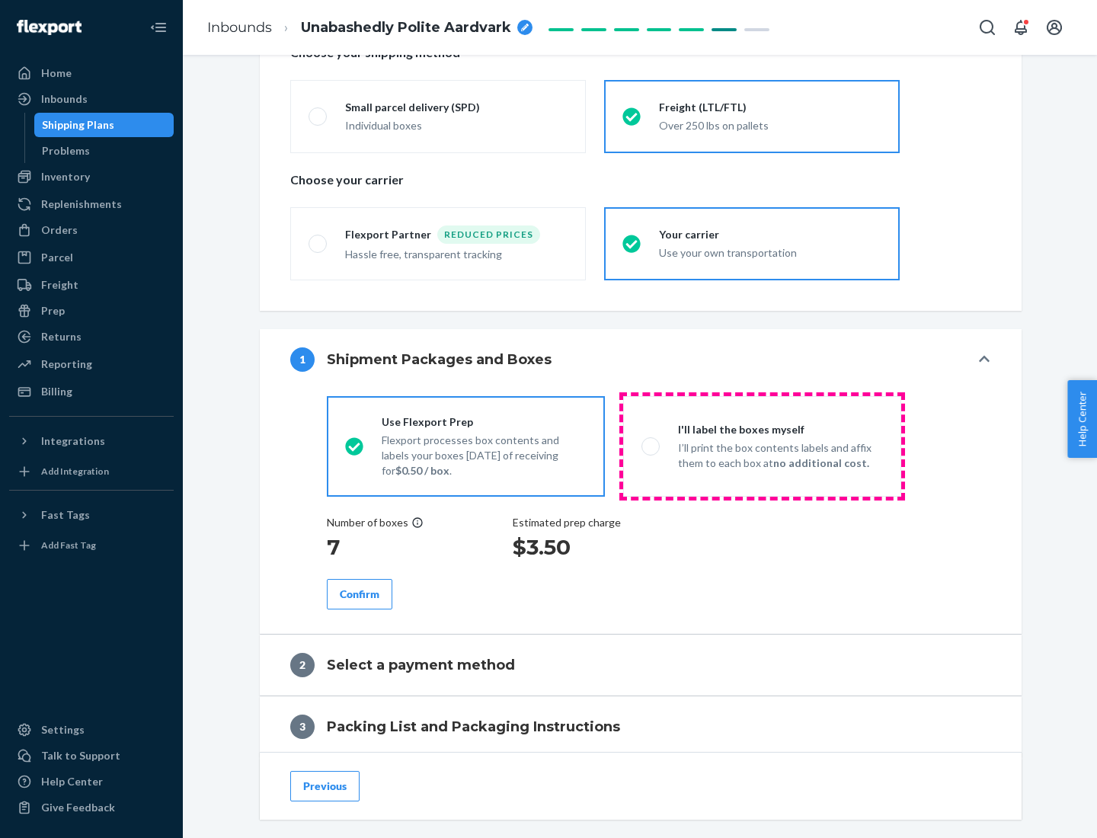
click at [762, 446] on p "I’ll print the box contents labels and affix them to each box at no additional …" at bounding box center [780, 455] width 205 height 30
click at [651, 446] on input "I'll label the boxes myself I’ll print the box contents labels and affix them t…" at bounding box center [646, 446] width 10 height 10
radio input "true"
radio input "false"
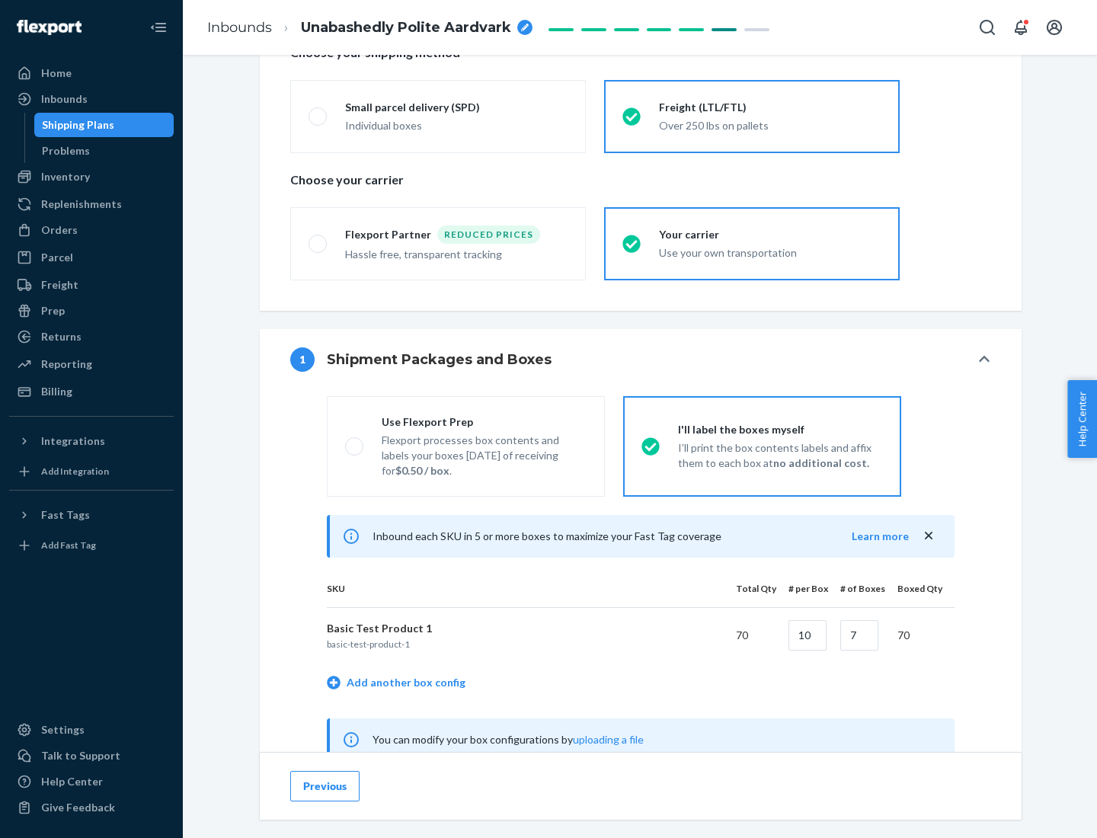
scroll to position [476, 0]
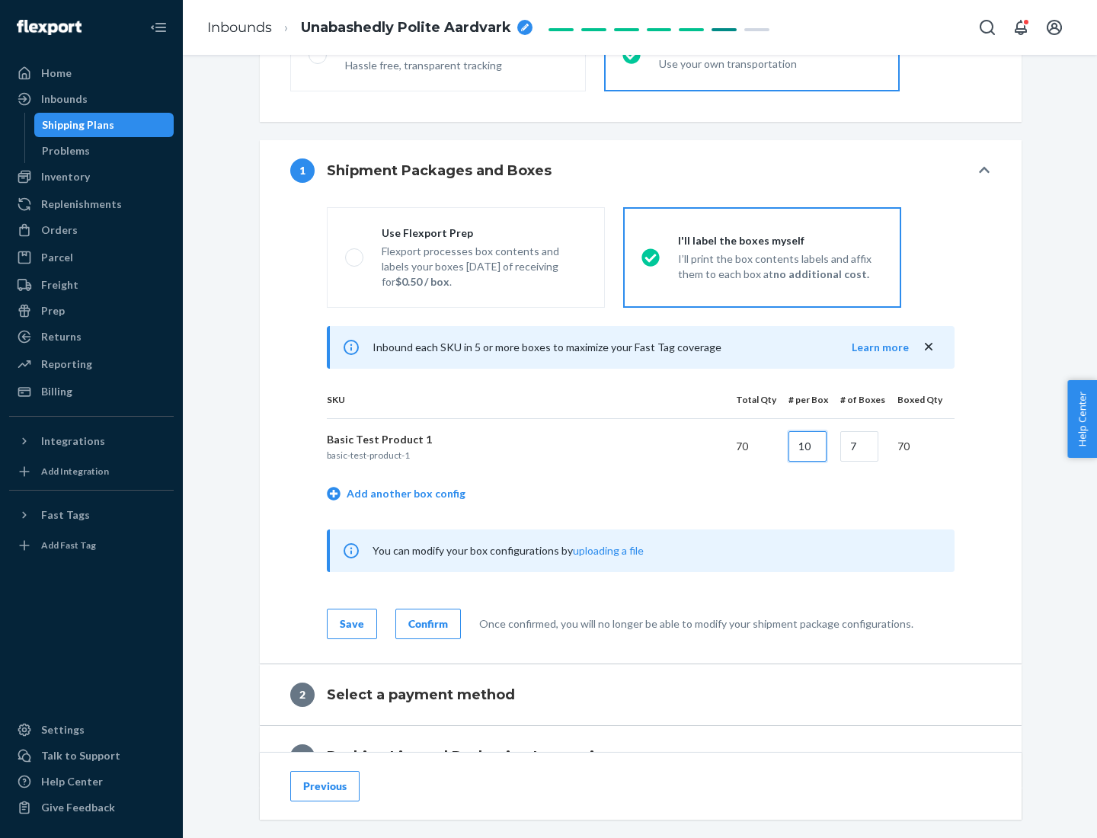
type input "10"
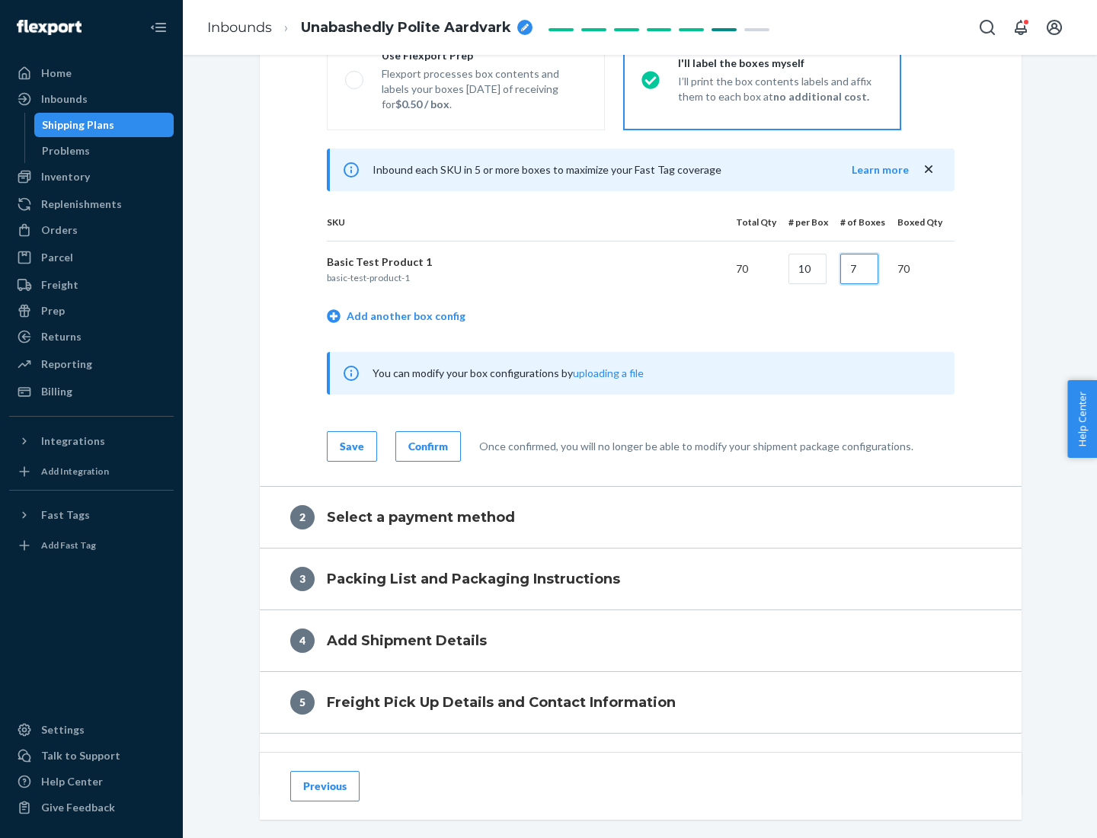
type input "7"
click at [426, 446] on div "Confirm" at bounding box center [428, 446] width 40 height 15
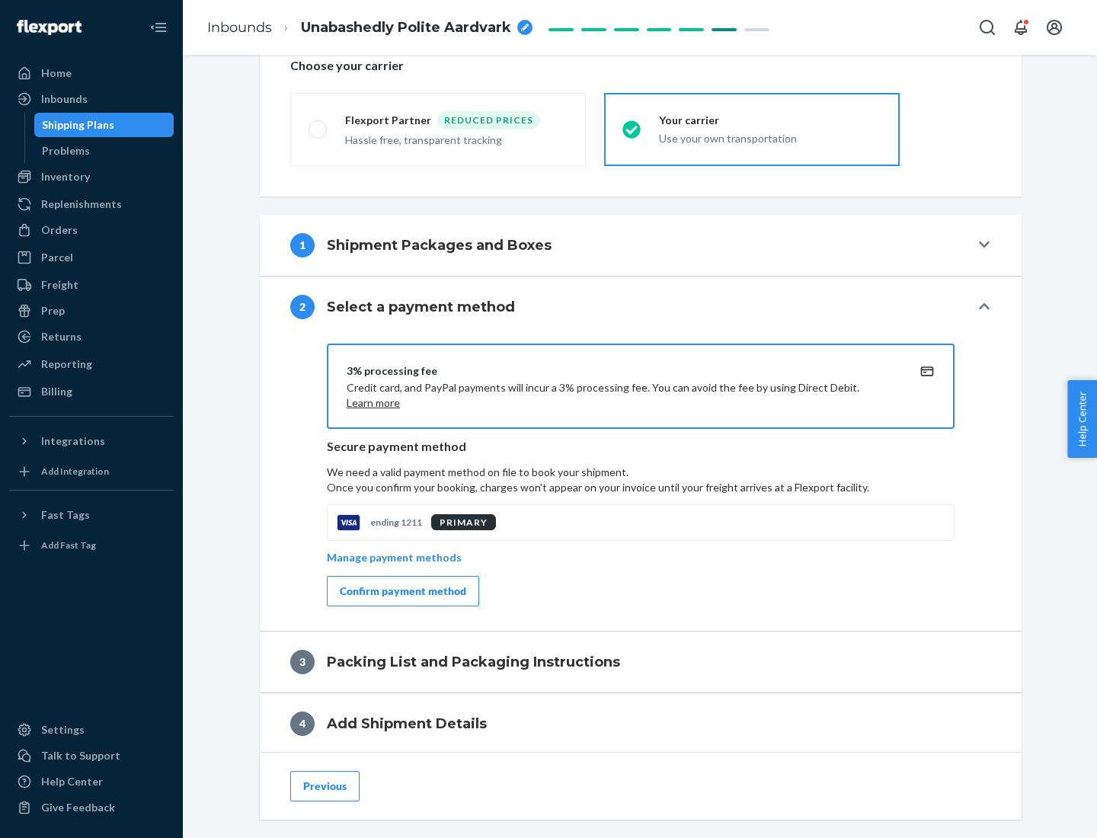
scroll to position [546, 0]
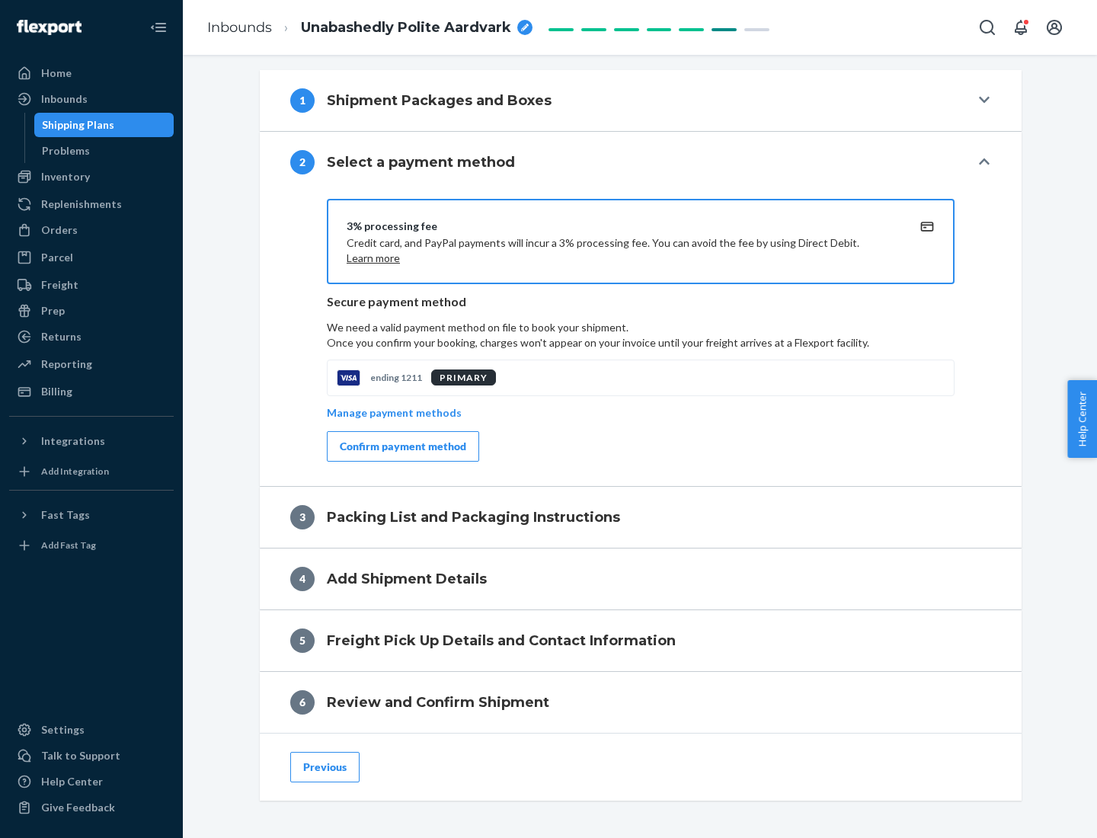
click at [401, 446] on div "Confirm payment method" at bounding box center [403, 446] width 126 height 15
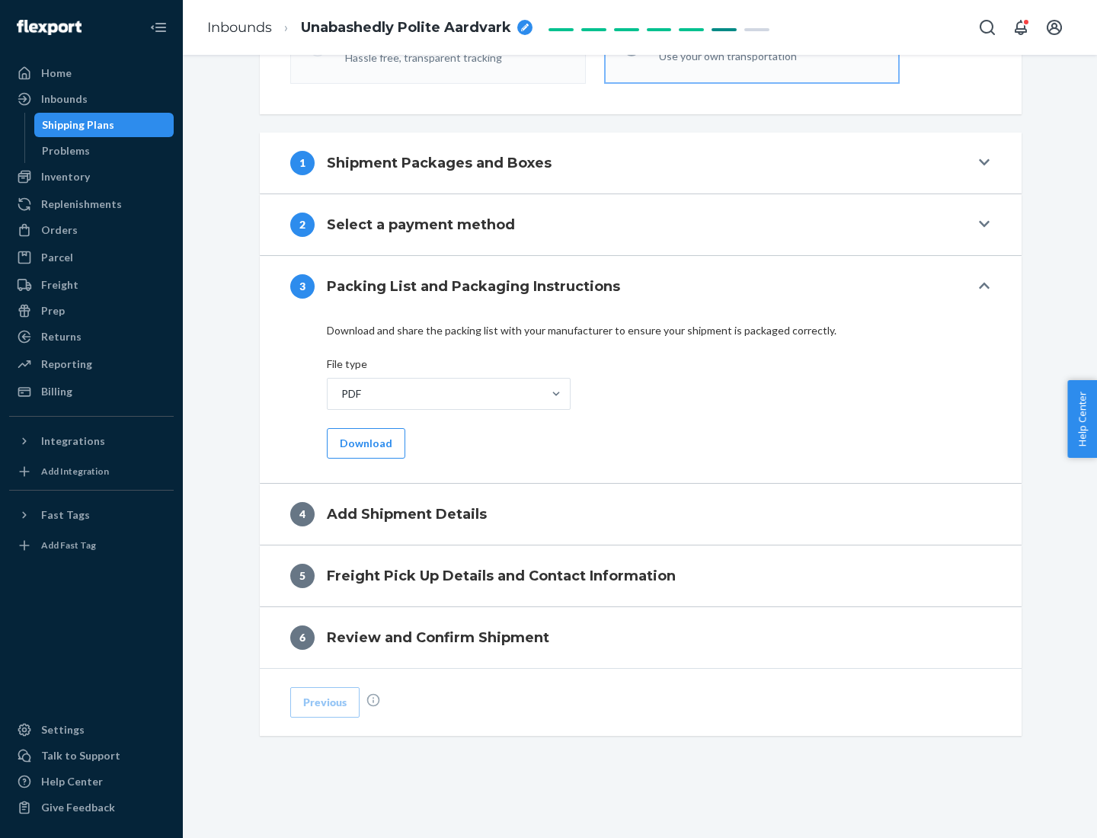
scroll to position [481, 0]
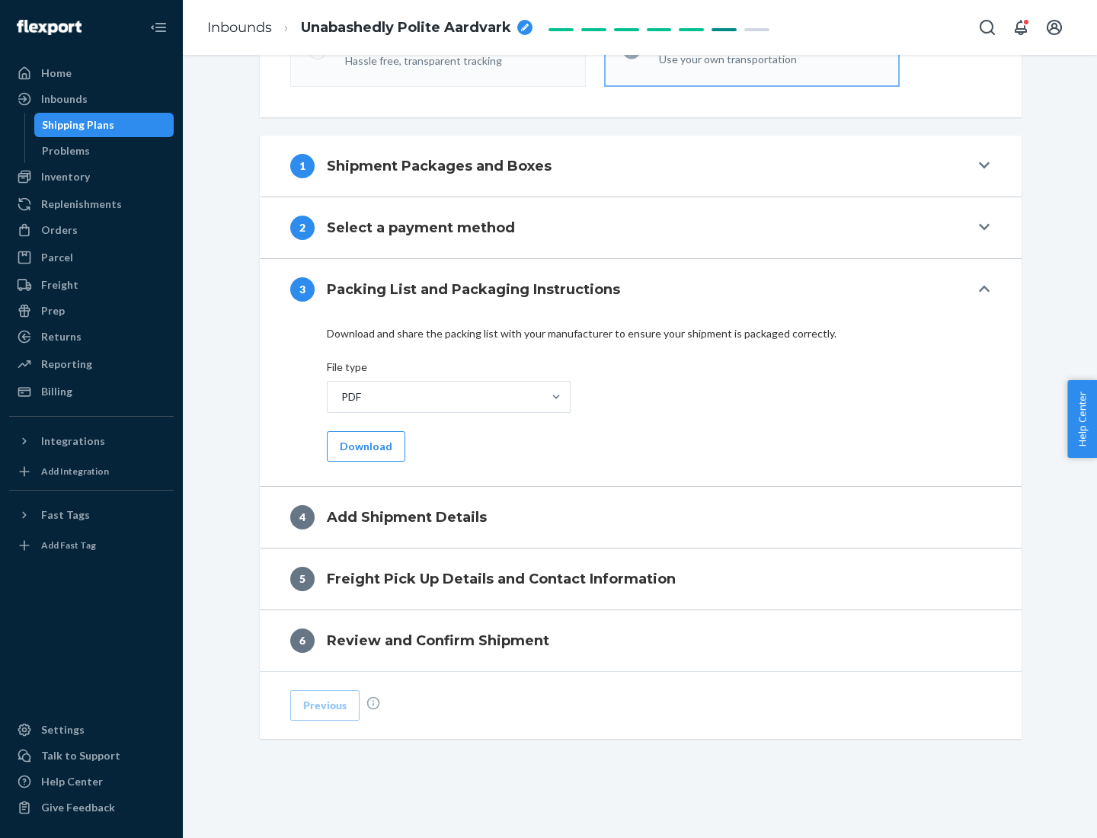
click at [364, 446] on button "Download" at bounding box center [366, 446] width 78 height 30
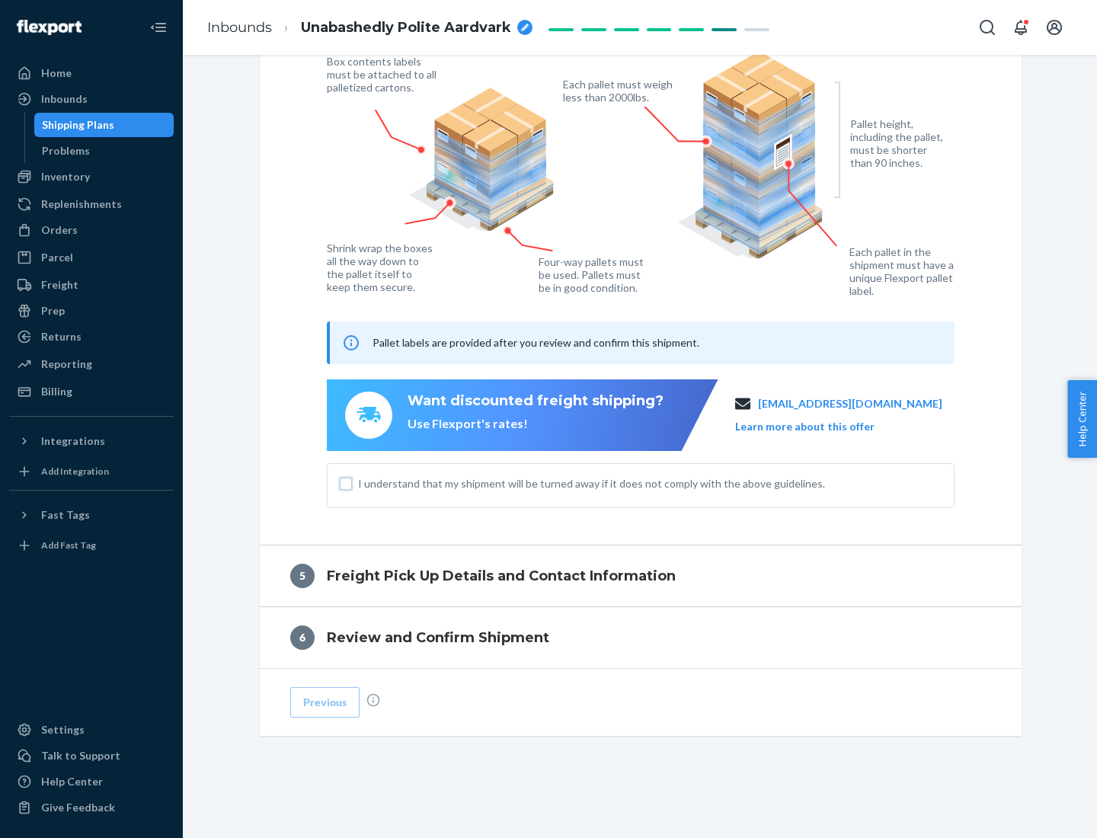
click at [346, 483] on input "I understand that my shipment will be turned away if it does not comply with th…" at bounding box center [346, 483] width 12 height 12
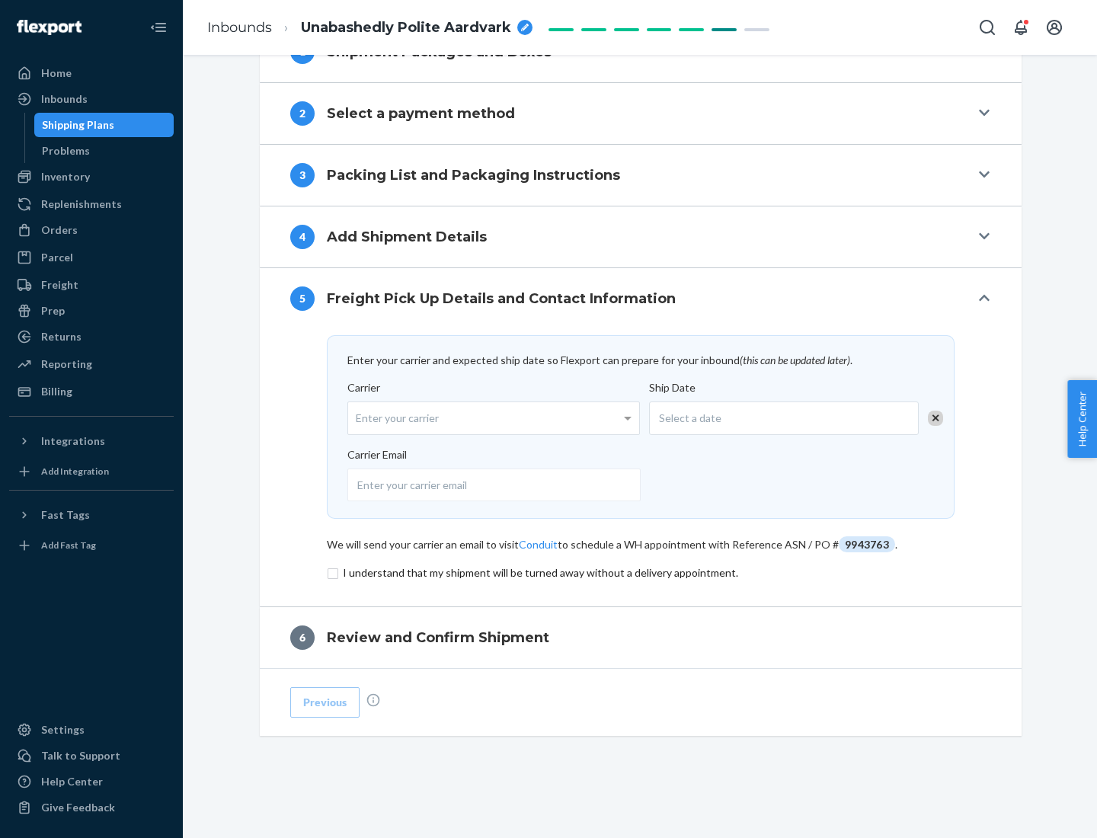
scroll to position [595, 0]
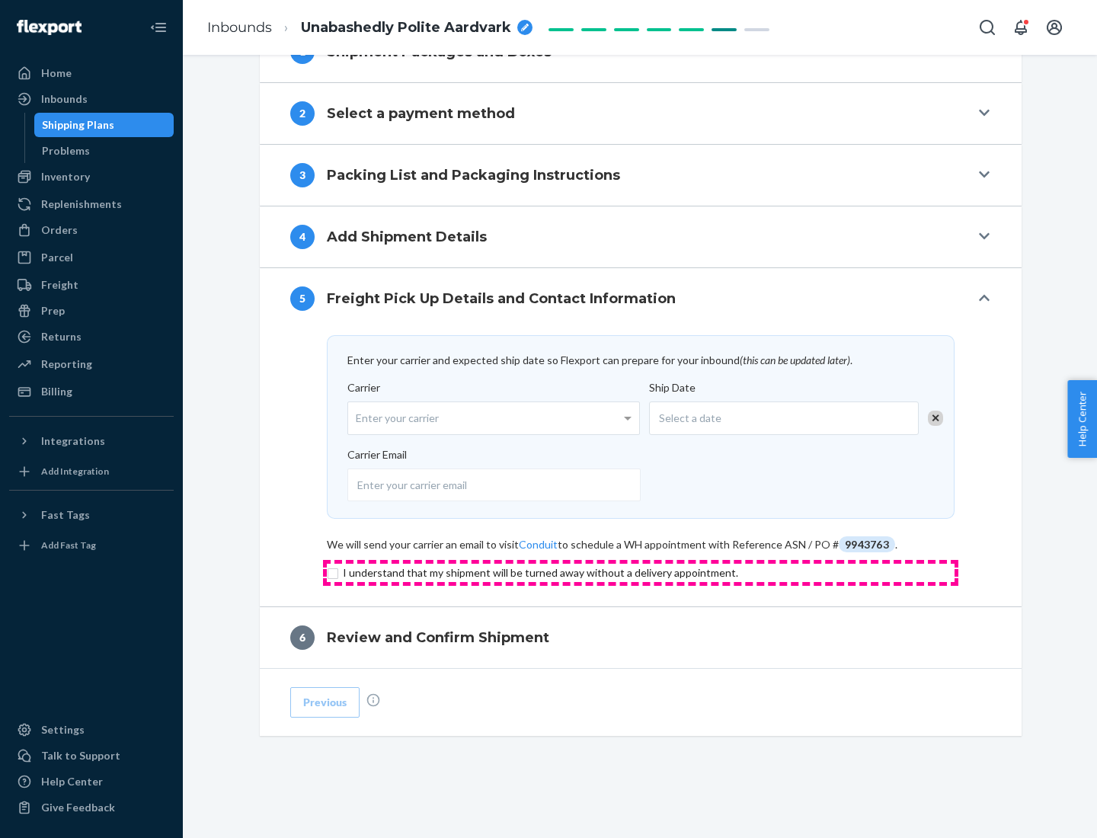
click at [640, 572] on input "checkbox" at bounding box center [641, 573] width 628 height 18
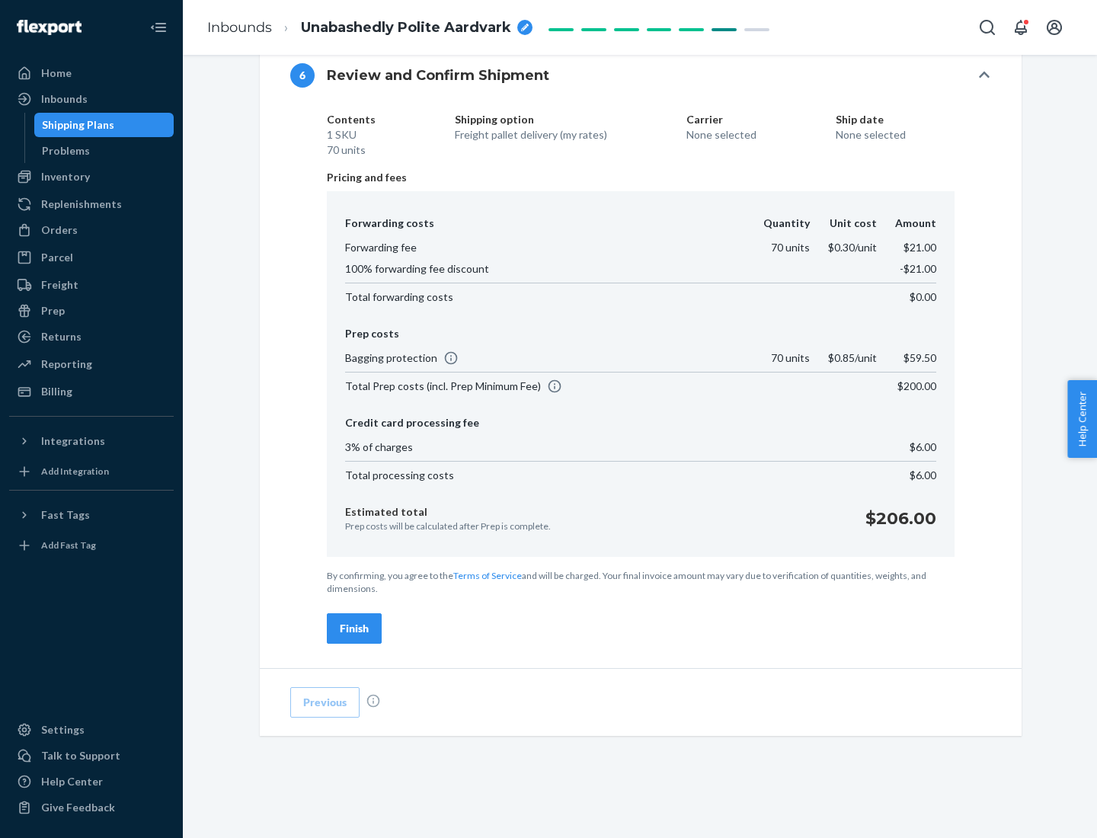
click at [354, 628] on div "Finish" at bounding box center [354, 628] width 29 height 15
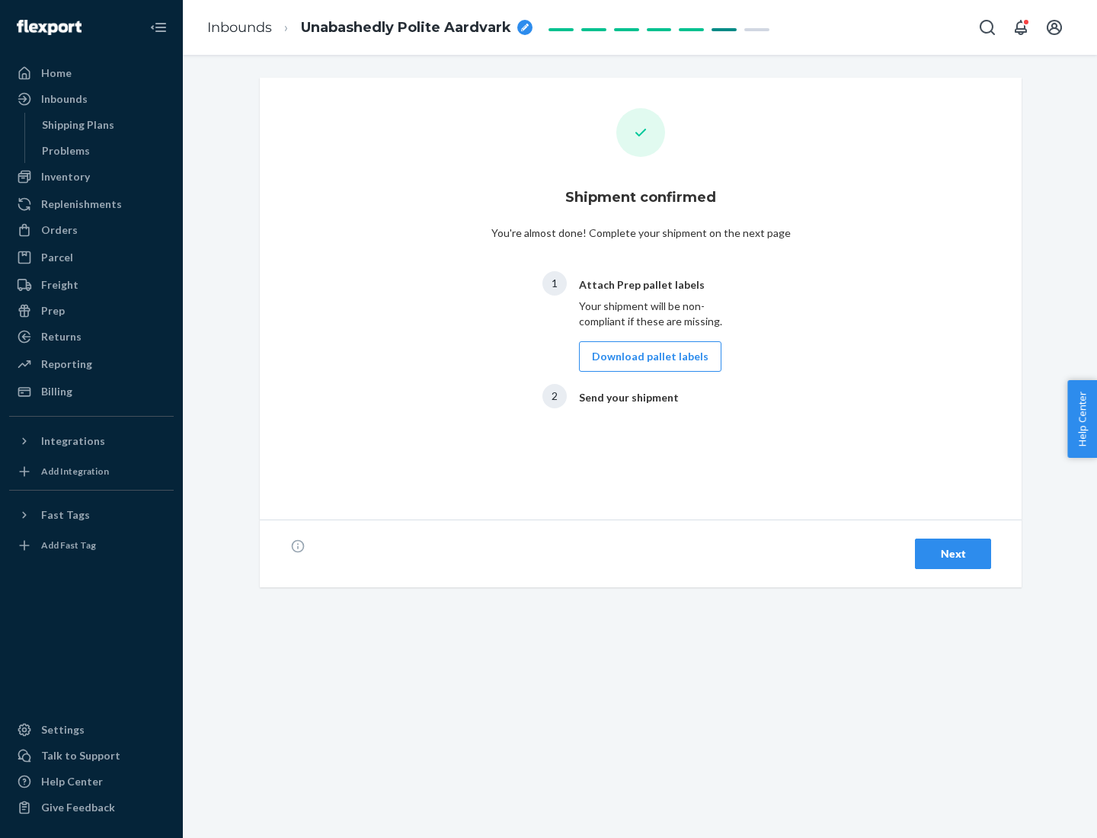
click at [646, 356] on button "Download pallet labels" at bounding box center [650, 356] width 142 height 30
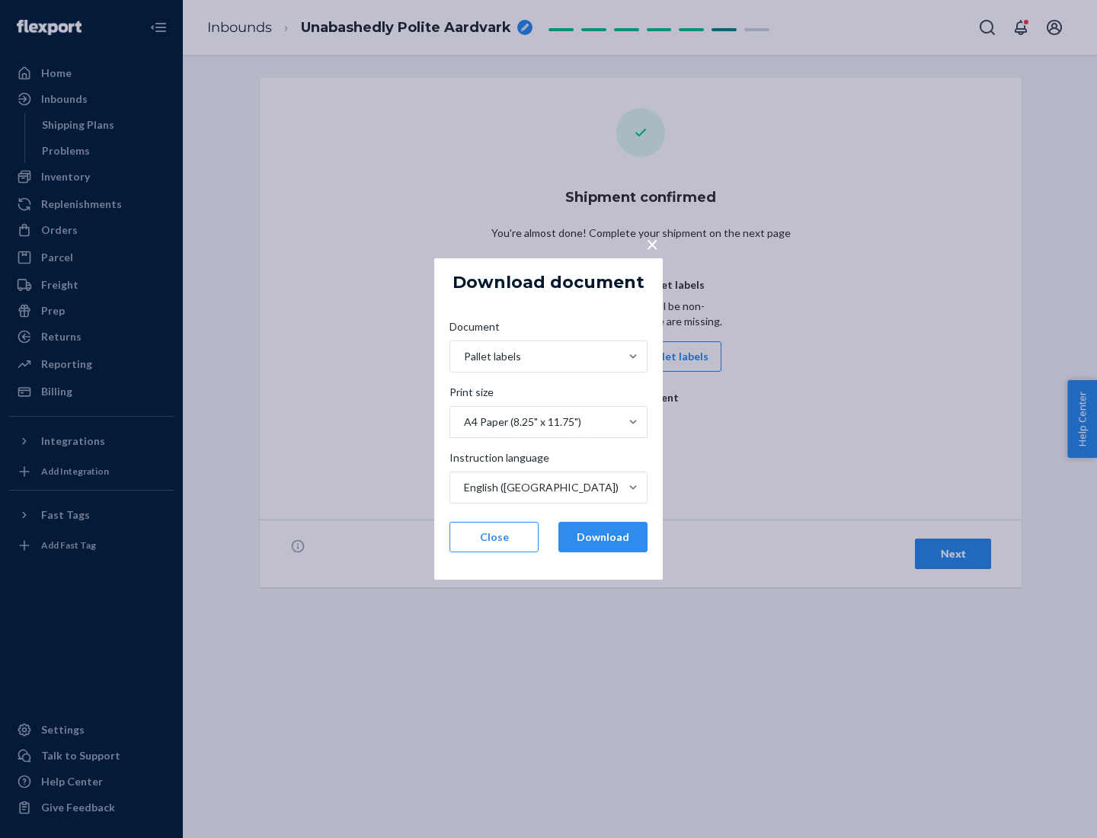
click at [602, 537] on button "Download" at bounding box center [602, 537] width 89 height 30
click at [651, 243] on span "×" at bounding box center [652, 244] width 12 height 26
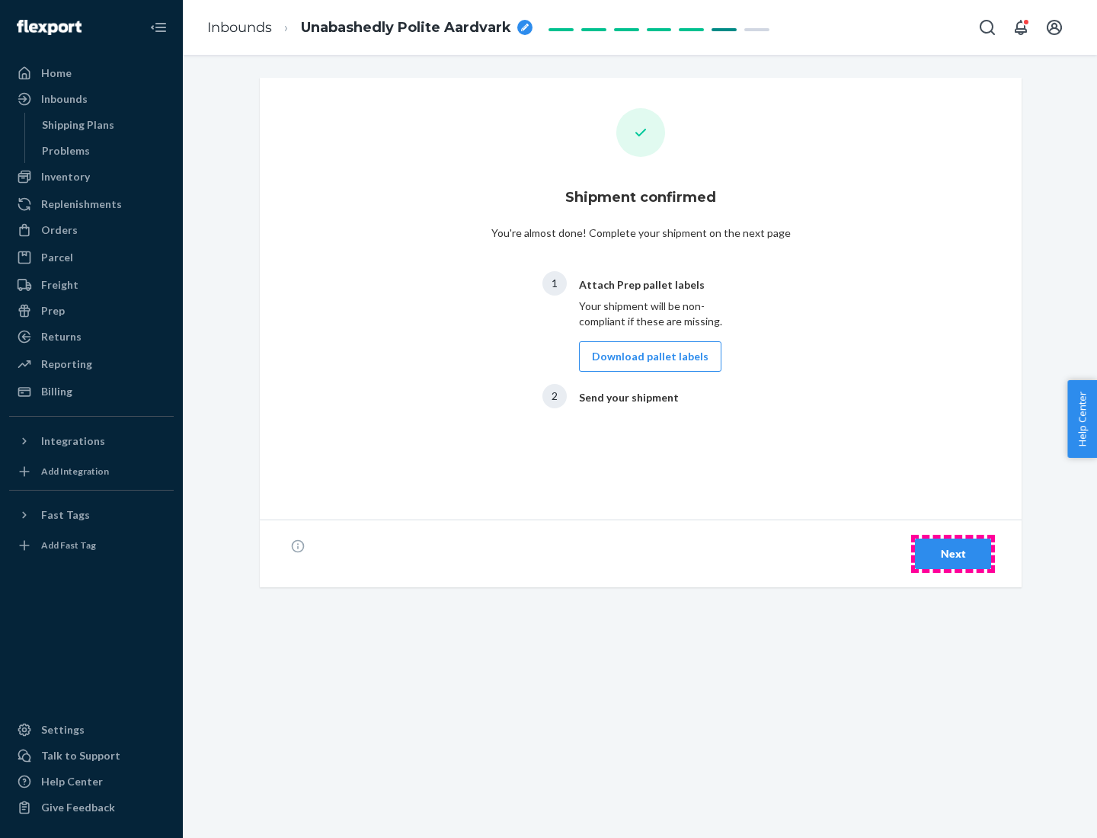
click at [953, 554] on div "Next" at bounding box center [953, 553] width 50 height 15
